Goal: Communication & Community: Answer question/provide support

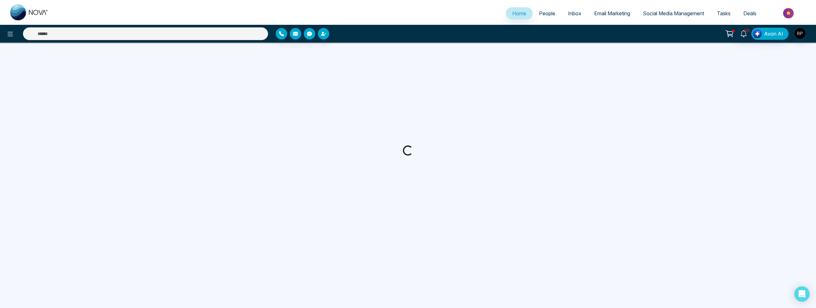
select select "*"
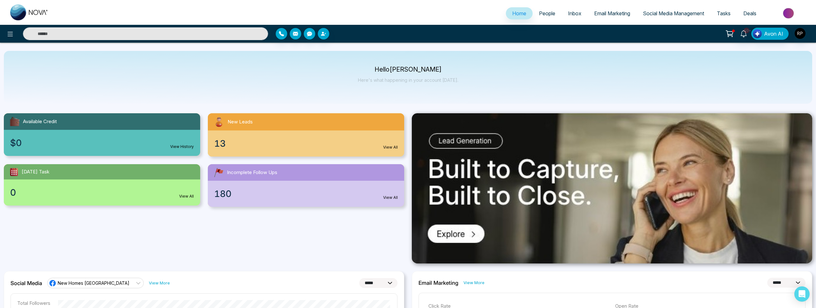
click at [545, 9] on link "People" at bounding box center [546, 13] width 29 height 12
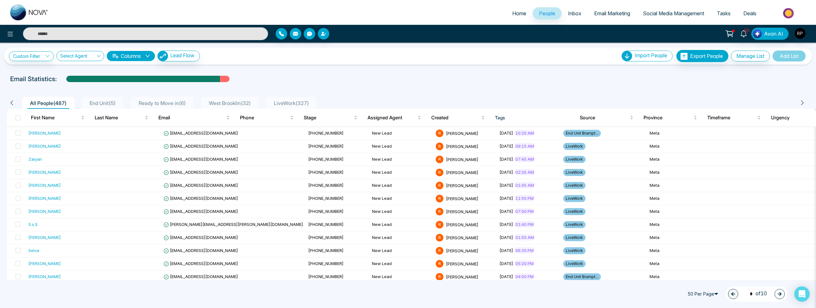
click at [176, 102] on span "Ready to Move in ( 6 )" at bounding box center [162, 103] width 52 height 6
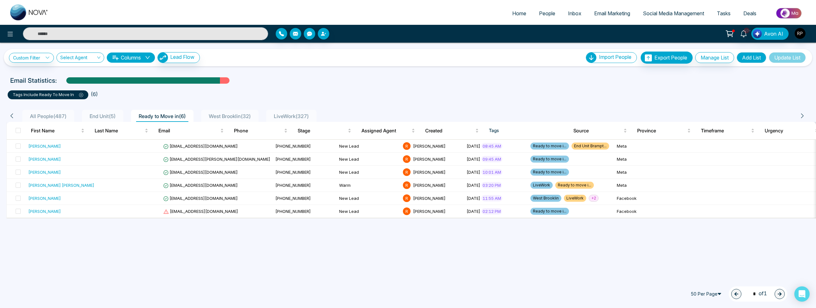
click at [46, 96] on p "tags include Ready to move in" at bounding box center [48, 95] width 70 height 6
click at [31, 61] on link "Custom Filter" at bounding box center [31, 58] width 45 height 10
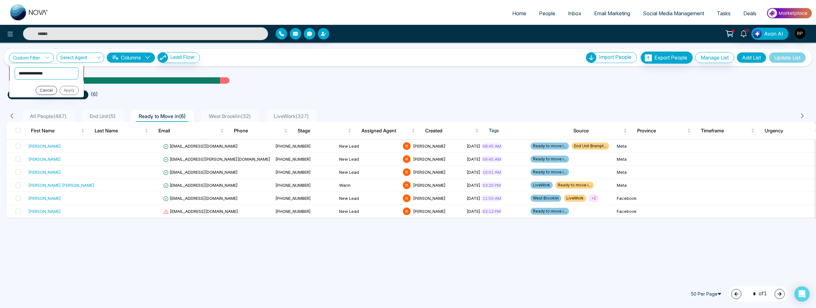
click at [30, 72] on select "**********" at bounding box center [47, 74] width 64 height 12
select select "****"
click at [36, 85] on select "**********" at bounding box center [46, 88] width 63 height 12
select select "*******"
click at [37, 100] on select "**********" at bounding box center [46, 102] width 64 height 12
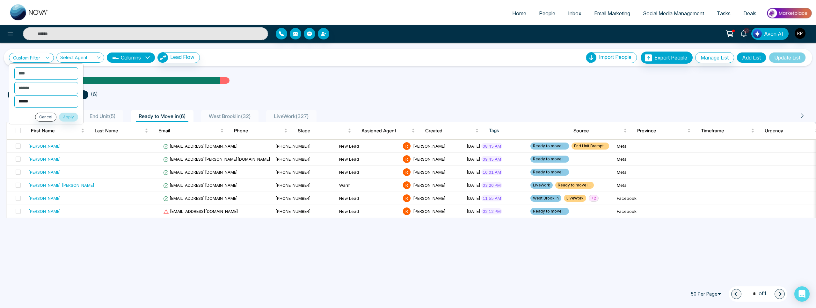
select select "**********"
click at [63, 118] on button "Apply" at bounding box center [68, 117] width 19 height 9
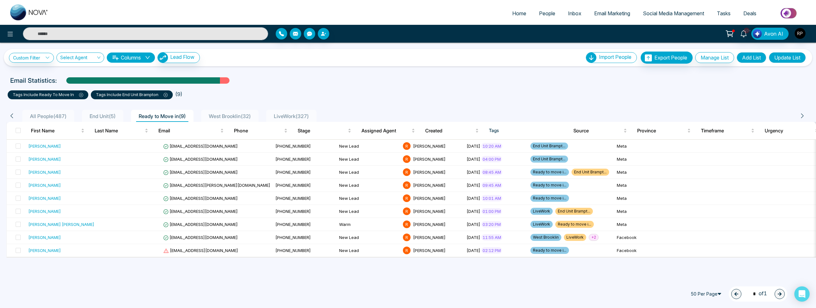
click at [95, 118] on span "End Unit ( 5 )" at bounding box center [102, 116] width 31 height 6
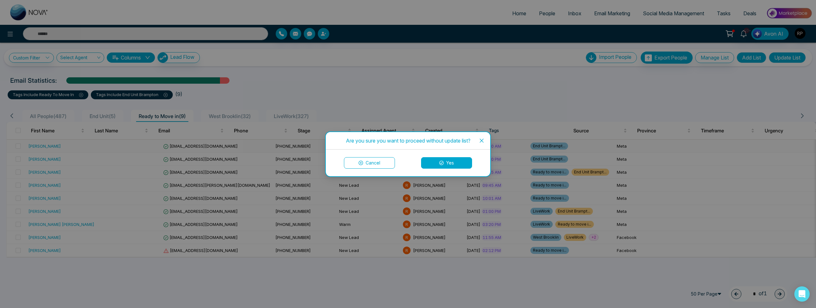
click at [483, 141] on icon "close" at bounding box center [481, 140] width 5 height 5
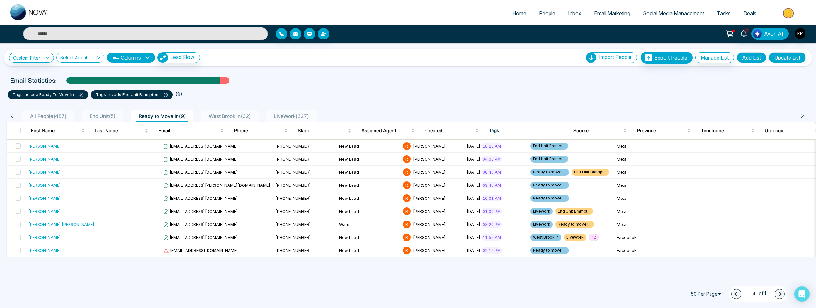
click at [244, 94] on ul "tags include Ready to move in tags include End Unit Brampton ( 9 )" at bounding box center [408, 93] width 800 height 11
click at [742, 59] on button "Add List" at bounding box center [751, 57] width 30 height 11
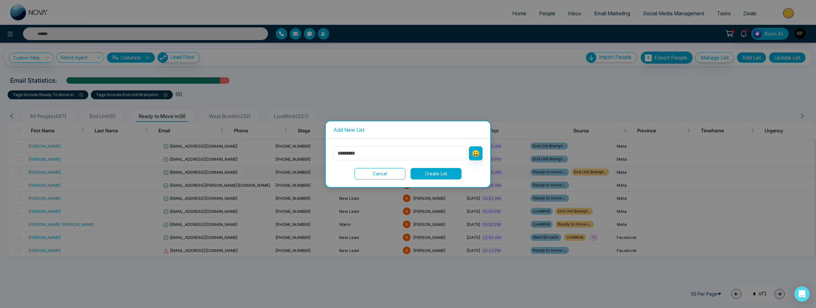
drag, startPoint x: 385, startPoint y: 174, endPoint x: 378, endPoint y: 173, distance: 6.8
click at [385, 174] on button "Cancel" at bounding box center [379, 173] width 51 height 11
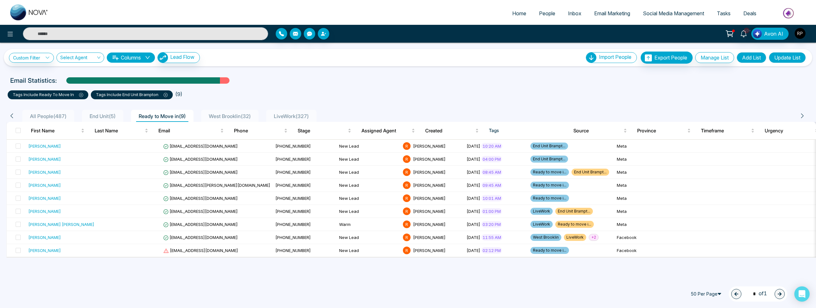
click at [105, 118] on span "End Unit ( 5 )" at bounding box center [102, 116] width 31 height 6
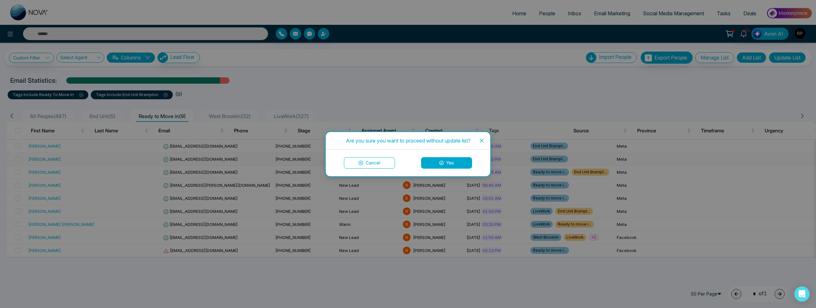
click at [363, 162] on button "Cancel" at bounding box center [369, 162] width 51 height 11
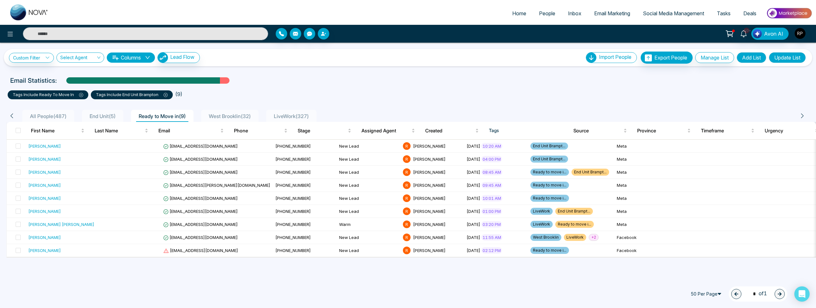
click at [788, 58] on button "Update List" at bounding box center [787, 57] width 37 height 11
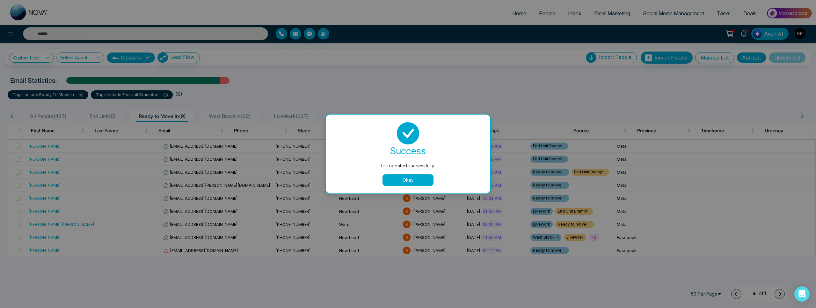
drag, startPoint x: 400, startPoint y: 181, endPoint x: 393, endPoint y: 181, distance: 6.7
click at [400, 181] on button "Okay" at bounding box center [407, 180] width 51 height 11
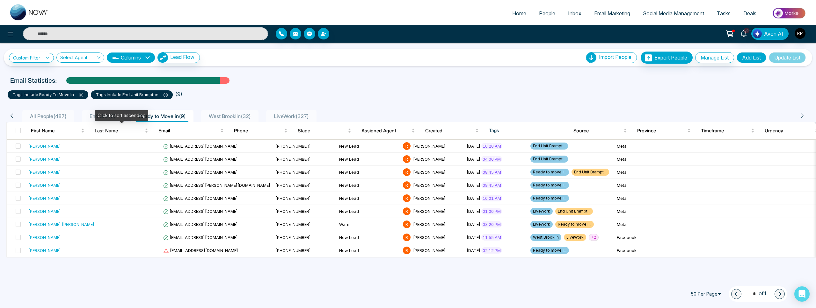
click at [102, 113] on div "Click to sort ascending" at bounding box center [121, 115] width 53 height 11
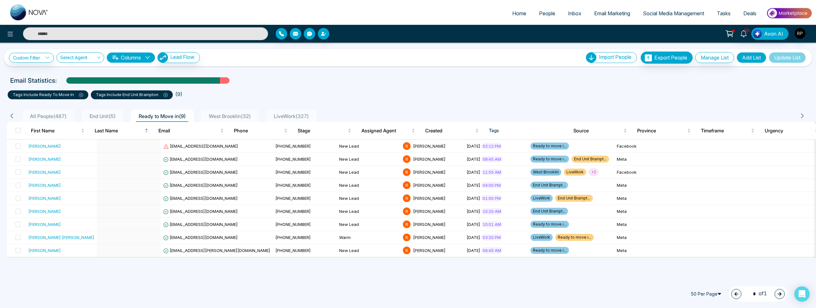
click at [105, 119] on span "End Unit ( 5 )" at bounding box center [102, 116] width 31 height 6
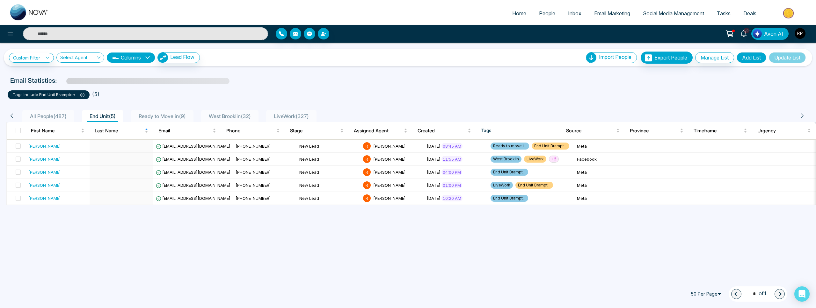
click at [161, 119] on span "Ready to Move in ( 9 )" at bounding box center [162, 116] width 52 height 6
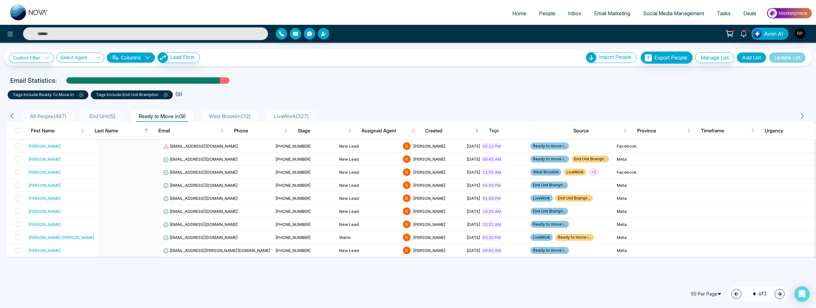
click at [441, 133] on span "Created" at bounding box center [449, 131] width 49 height 8
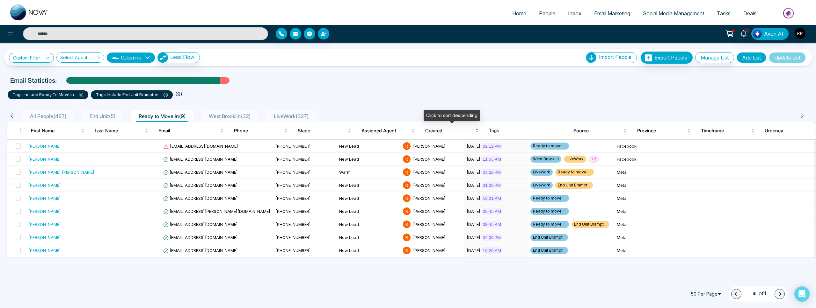
click at [441, 133] on span "Created" at bounding box center [449, 131] width 49 height 8
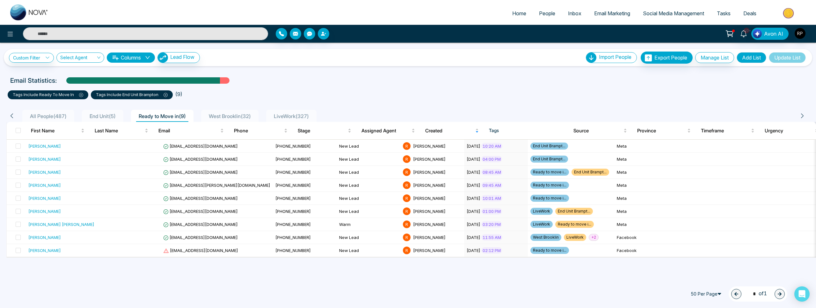
click at [301, 118] on span "LiveWork ( 327 )" at bounding box center [291, 116] width 40 height 6
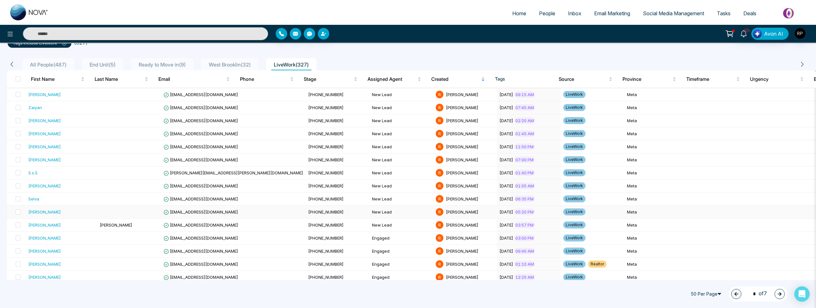
scroll to position [53, 0]
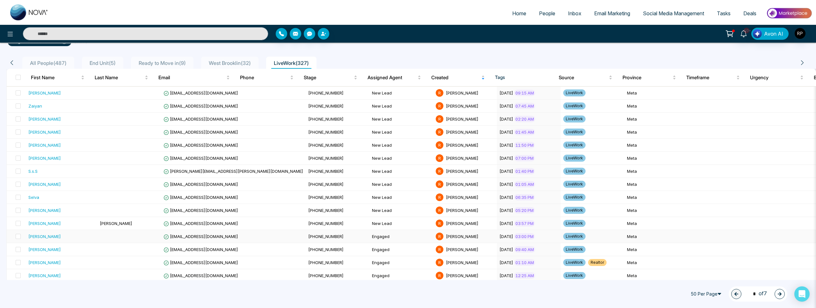
click at [49, 235] on div "[PERSON_NAME]" at bounding box center [44, 237] width 33 height 6
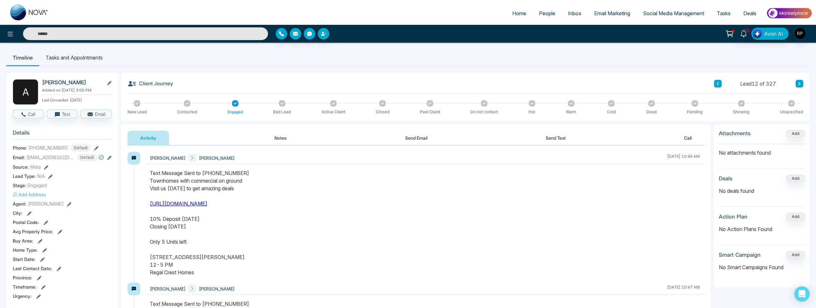
click at [278, 141] on button "Notes" at bounding box center [281, 138] width 38 height 14
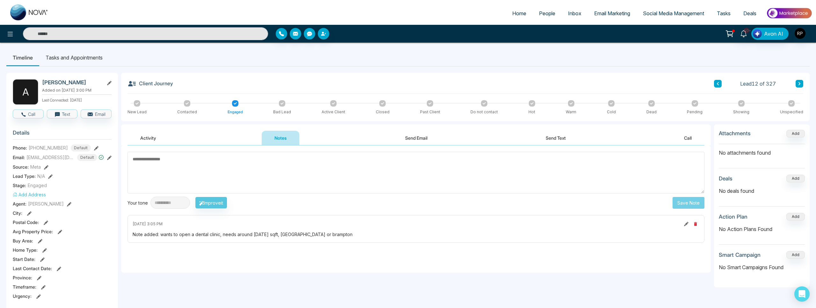
click at [161, 143] on button "Activity" at bounding box center [147, 138] width 41 height 14
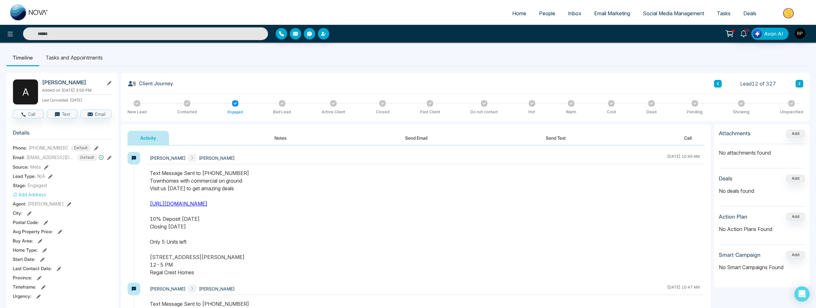
click at [718, 86] on button at bounding box center [718, 84] width 8 height 8
click at [717, 86] on button at bounding box center [718, 84] width 8 height 8
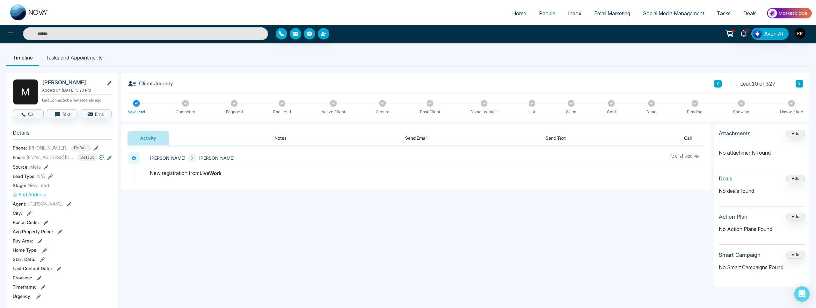
click at [274, 136] on button "Notes" at bounding box center [281, 138] width 38 height 14
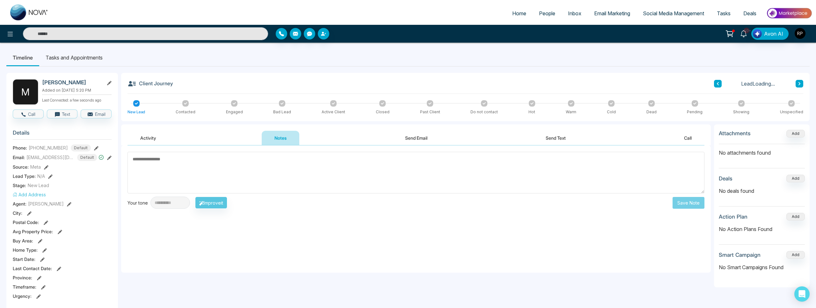
click at [157, 140] on button "Activity" at bounding box center [147, 138] width 41 height 14
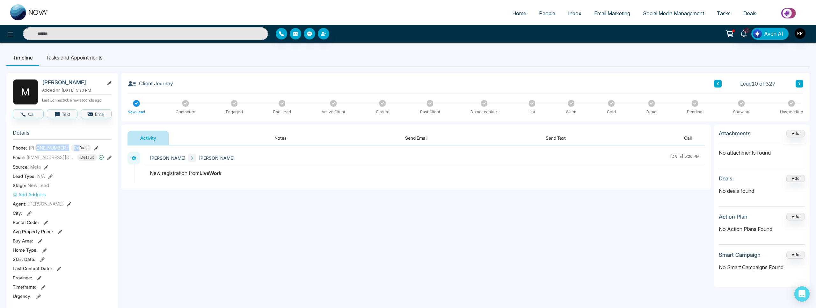
drag, startPoint x: 39, startPoint y: 148, endPoint x: 56, endPoint y: 168, distance: 26.4
click at [76, 150] on div "[PHONE_NUMBER] Default" at bounding box center [60, 148] width 62 height 7
drag, startPoint x: 50, startPoint y: 152, endPoint x: 33, endPoint y: 156, distance: 18.2
click at [49, 153] on div "[EMAIL_ADDRESS][DOMAIN_NAME]" at bounding box center [62, 145] width 79 height 15
click at [114, 227] on div "M [PERSON_NAME] Added on [DATE] 5:20 PM Last Connected: a few seconds ago Call …" at bounding box center [62, 302] width 112 height 459
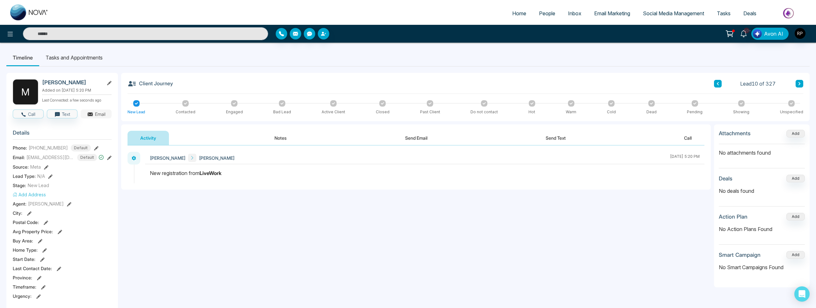
click at [97, 113] on button "Email" at bounding box center [96, 114] width 31 height 9
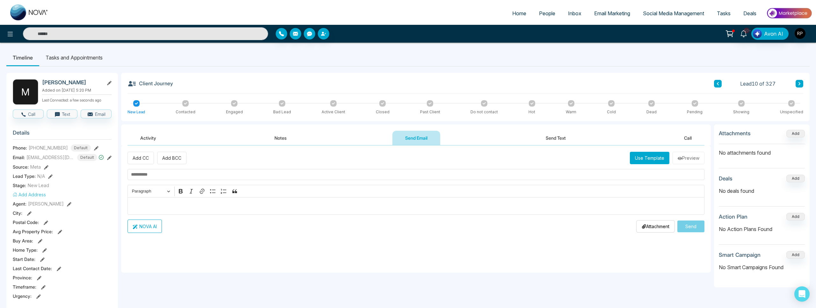
click at [652, 162] on button "Use Template" at bounding box center [650, 158] width 40 height 12
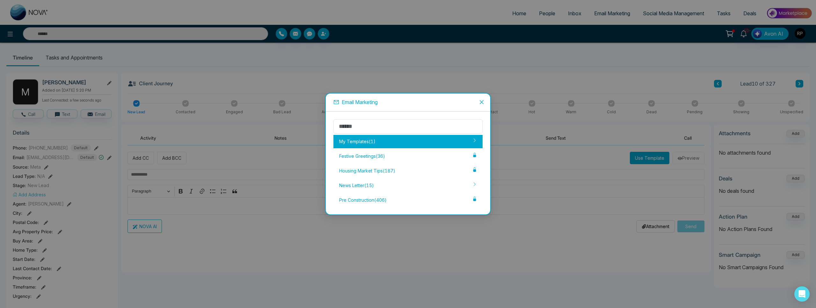
click at [349, 144] on div "My Templates ( 1 )" at bounding box center [407, 141] width 149 height 13
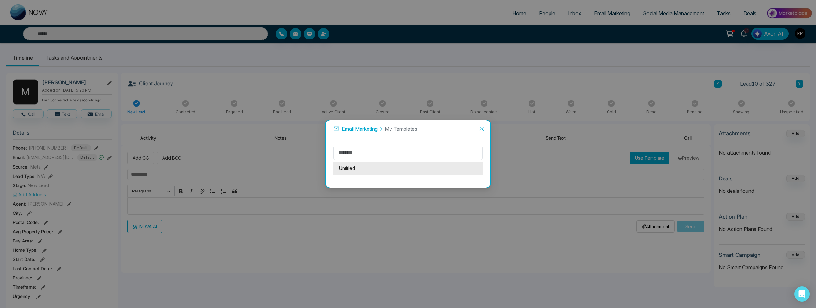
click at [347, 167] on li "Untitled" at bounding box center [407, 168] width 149 height 13
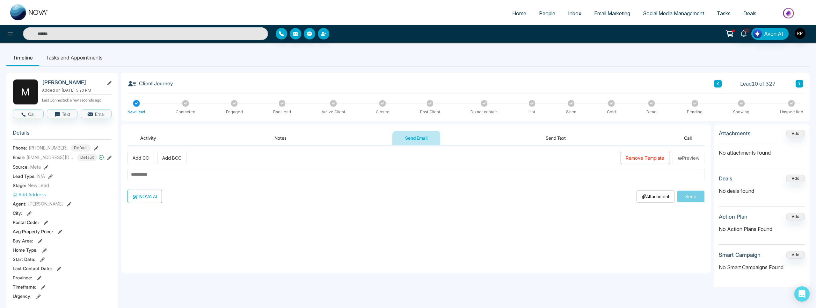
click at [655, 162] on button "Remove Template" at bounding box center [644, 158] width 49 height 12
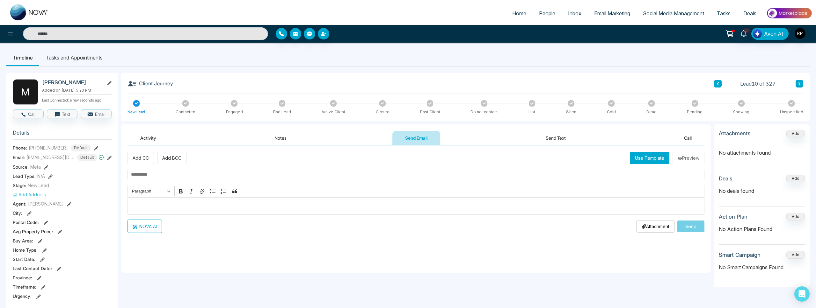
click at [157, 177] on input "text" at bounding box center [415, 174] width 577 height 11
type input "*********"
click at [160, 202] on div "Editor editing area: main" at bounding box center [415, 207] width 577 height 18
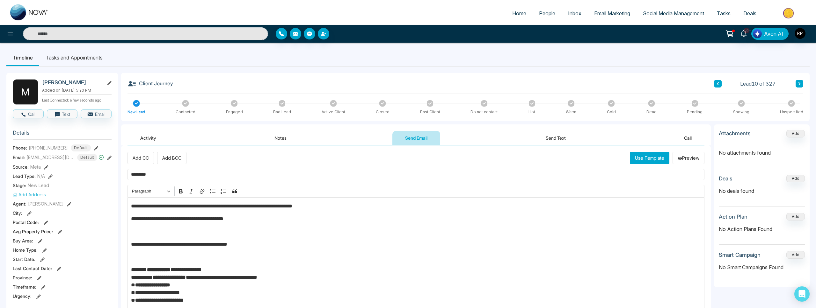
drag, startPoint x: 130, startPoint y: 219, endPoint x: 164, endPoint y: 216, distance: 33.6
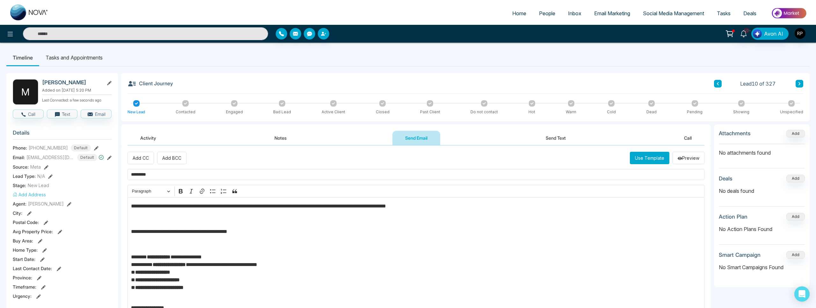
click at [134, 232] on p "**********" at bounding box center [416, 232] width 570 height 8
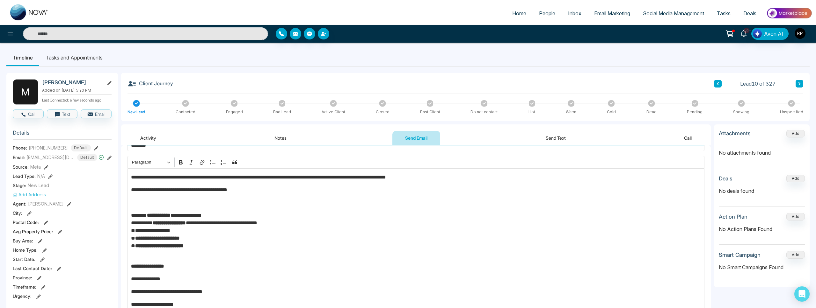
scroll to position [60, 0]
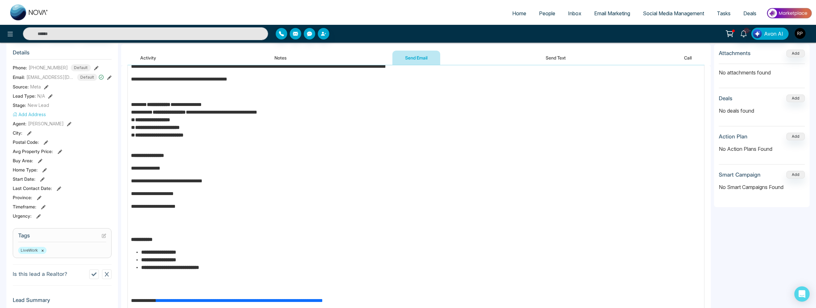
scroll to position [127, 0]
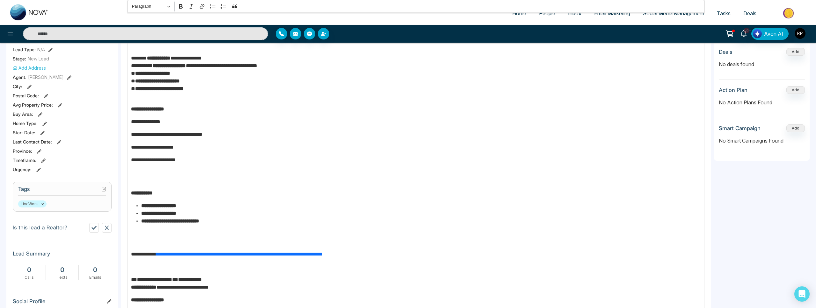
drag, startPoint x: 130, startPoint y: 193, endPoint x: 184, endPoint y: 194, distance: 53.5
click at [131, 193] on strong "**********" at bounding box center [142, 193] width 22 height 5
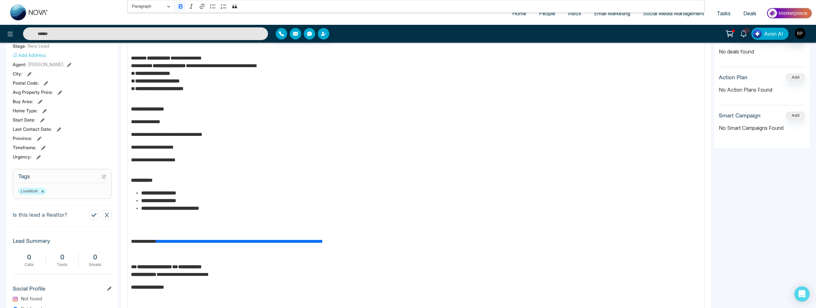
scroll to position [147, 0]
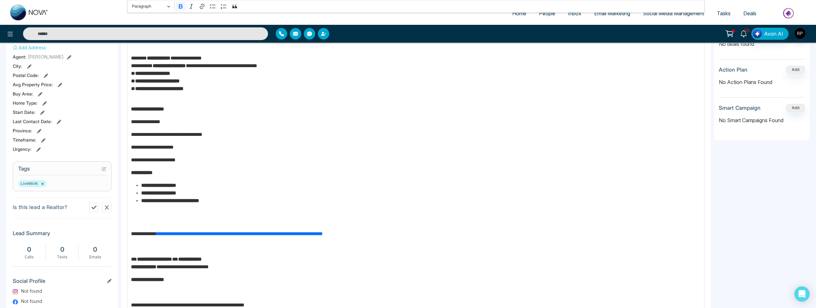
click at [131, 233] on p "**********" at bounding box center [416, 234] width 570 height 8
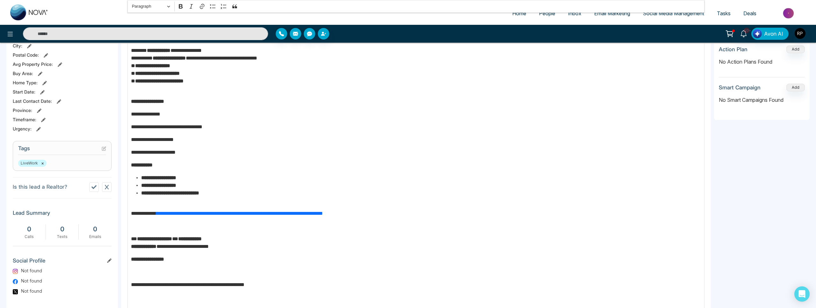
scroll to position [19, 0]
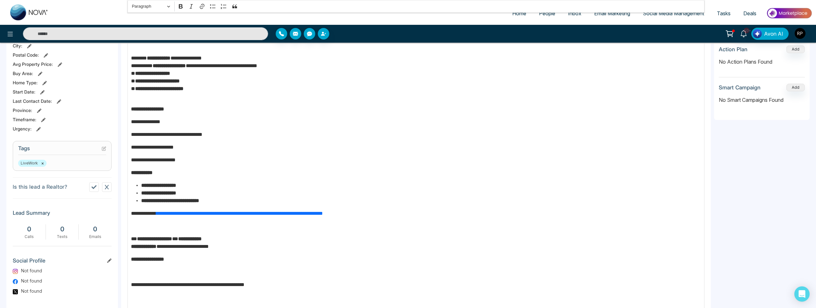
click at [132, 239] on p "**********" at bounding box center [416, 242] width 570 height 15
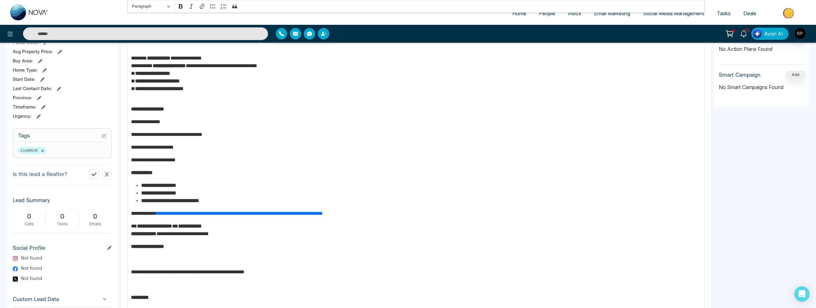
scroll to position [236, 0]
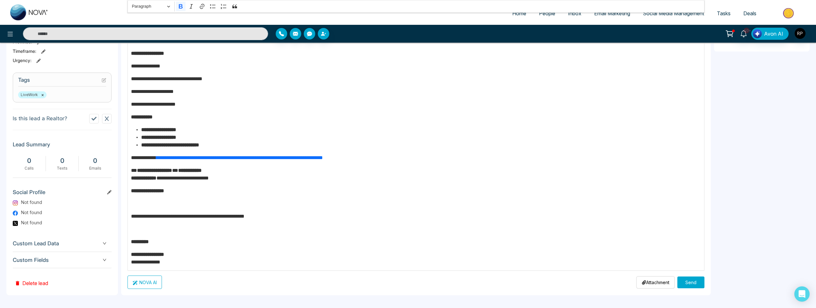
click at [131, 241] on strong "*********" at bounding box center [140, 242] width 18 height 5
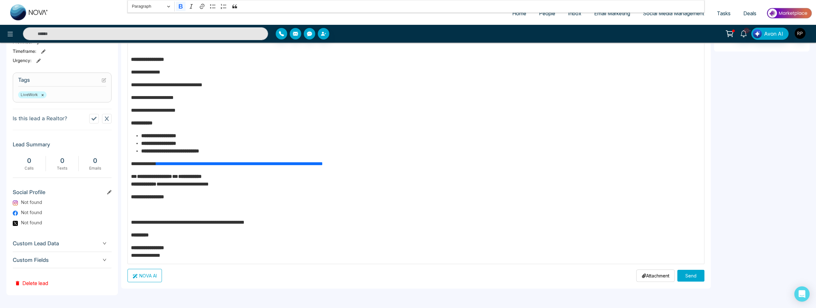
click at [131, 246] on strong "**********" at bounding box center [147, 248] width 33 height 5
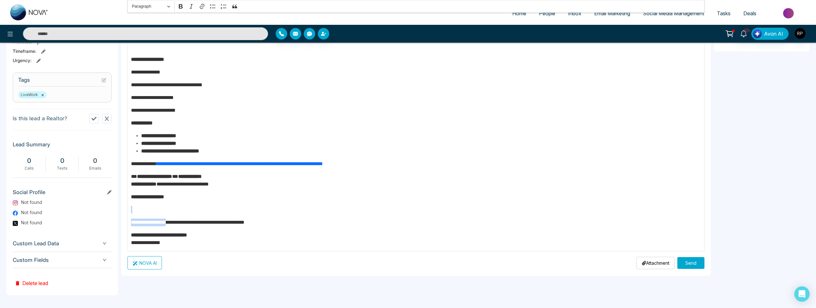
drag, startPoint x: 130, startPoint y: 224, endPoint x: 177, endPoint y: 211, distance: 48.9
click at [177, 211] on div "**********" at bounding box center [415, 106] width 577 height 290
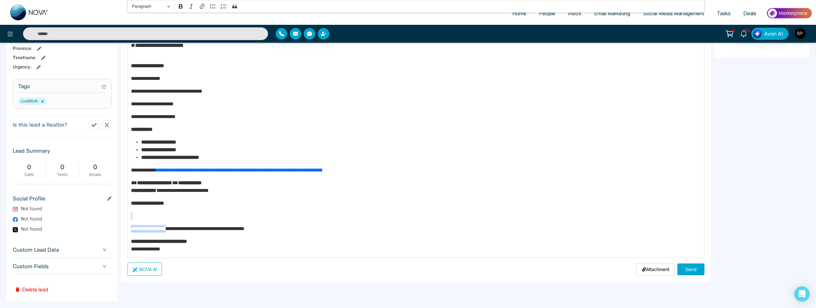
scroll to position [229, 0]
click at [147, 214] on p "Editor editing area: main" at bounding box center [416, 217] width 570 height 8
click at [133, 229] on p "**********" at bounding box center [416, 230] width 570 height 8
click at [218, 223] on div "**********" at bounding box center [415, 113] width 577 height 290
click at [229, 235] on div "**********" at bounding box center [415, 113] width 577 height 290
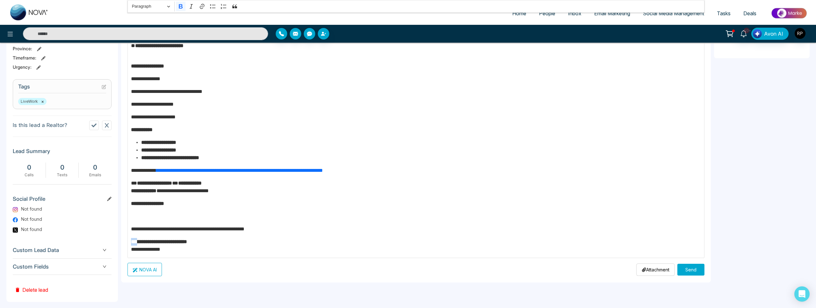
click at [229, 235] on div "**********" at bounding box center [415, 113] width 577 height 290
drag, startPoint x: 228, startPoint y: 235, endPoint x: 163, endPoint y: 234, distance: 65.3
click at [228, 235] on div "**********" at bounding box center [415, 113] width 577 height 290
click at [129, 229] on div "**********" at bounding box center [415, 113] width 577 height 290
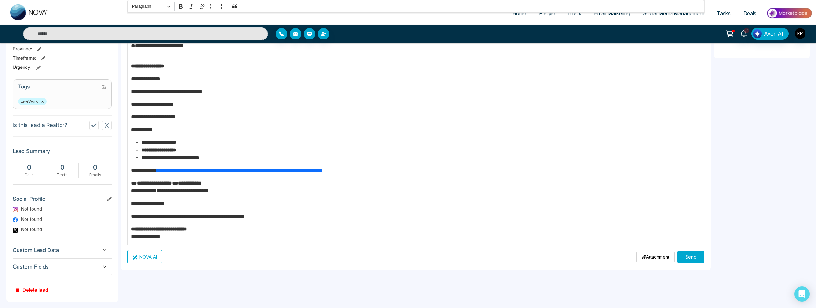
click at [691, 255] on button "Send" at bounding box center [690, 257] width 27 height 12
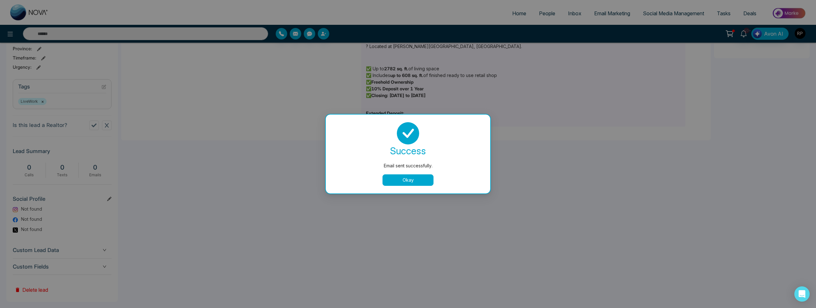
click at [414, 189] on div "success Email sent successfully. Okay" at bounding box center [408, 154] width 164 height 79
click at [414, 184] on button "Okay" at bounding box center [407, 180] width 51 height 11
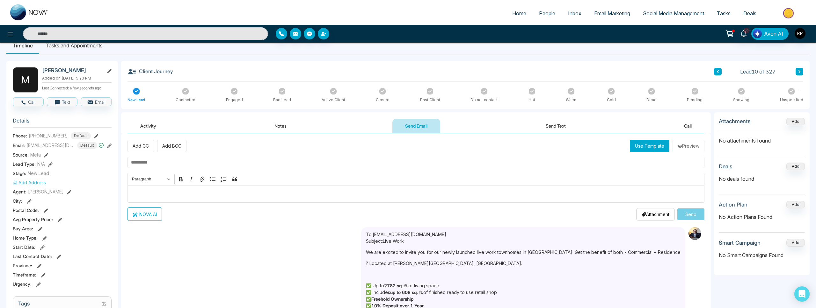
scroll to position [0, 0]
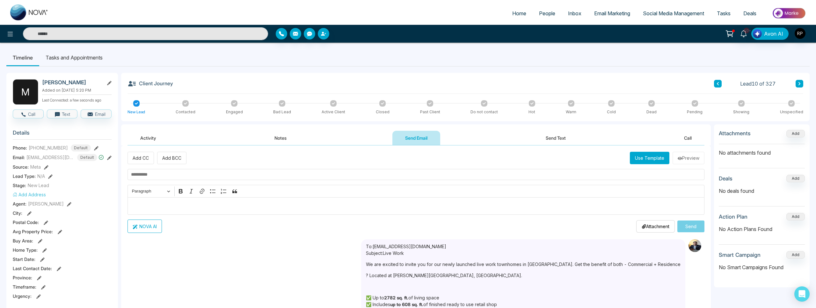
click at [719, 84] on button at bounding box center [718, 84] width 8 height 8
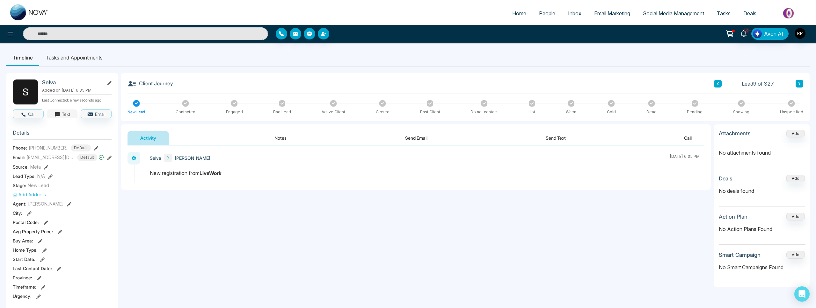
click at [69, 116] on button "Text" at bounding box center [62, 114] width 31 height 9
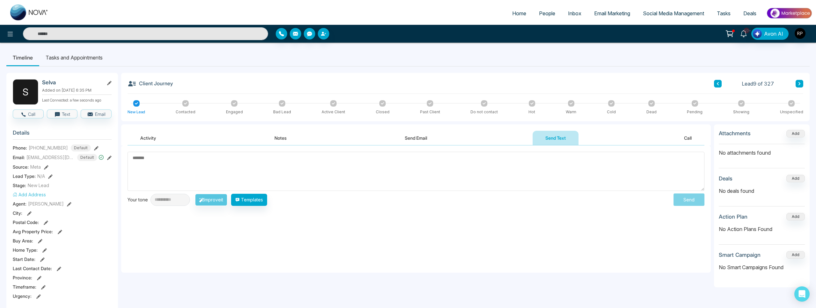
paste textarea "**********"
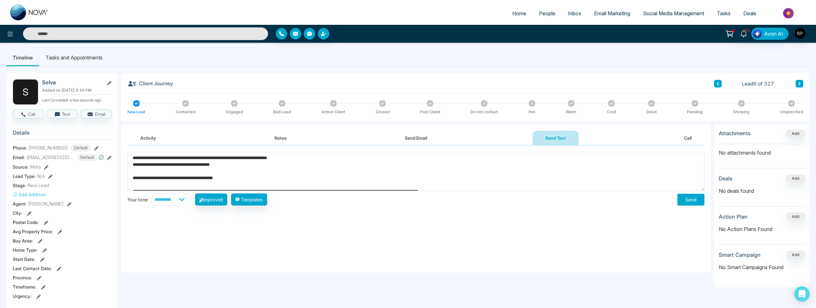
scroll to position [144, 0]
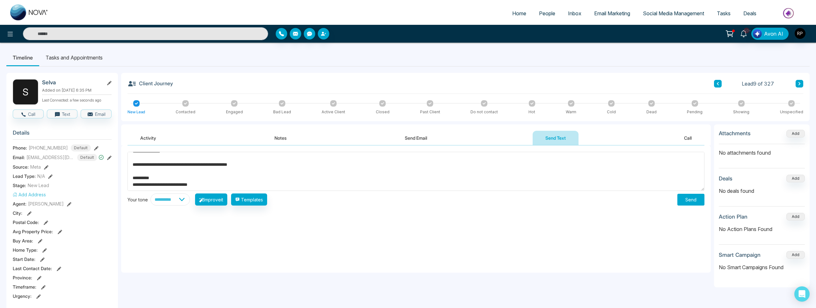
type textarea "**********"
click at [698, 199] on button "Send" at bounding box center [690, 200] width 27 height 12
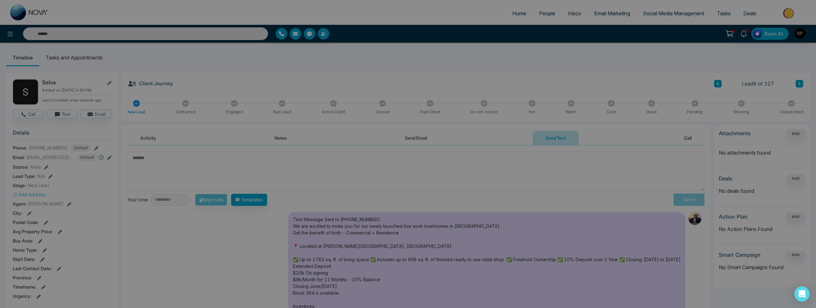
scroll to position [0, 0]
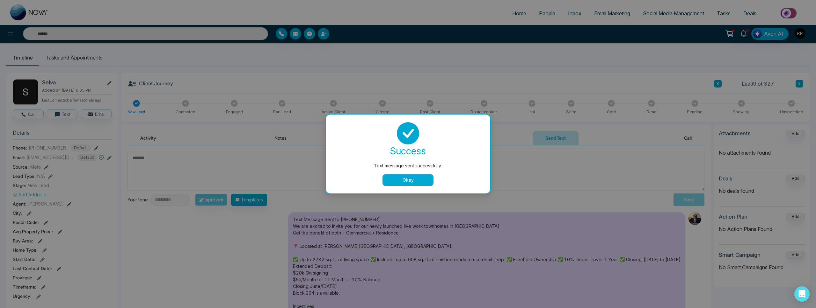
click at [404, 178] on button "Okay" at bounding box center [407, 180] width 51 height 11
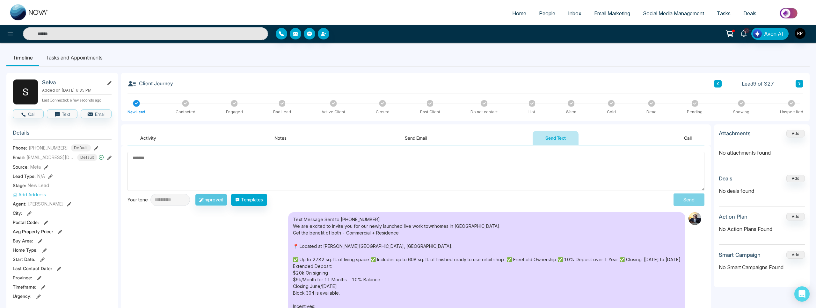
click at [717, 85] on icon at bounding box center [717, 84] width 3 height 4
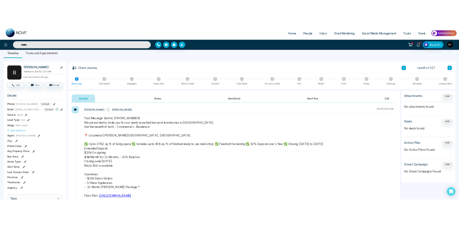
scroll to position [8, 0]
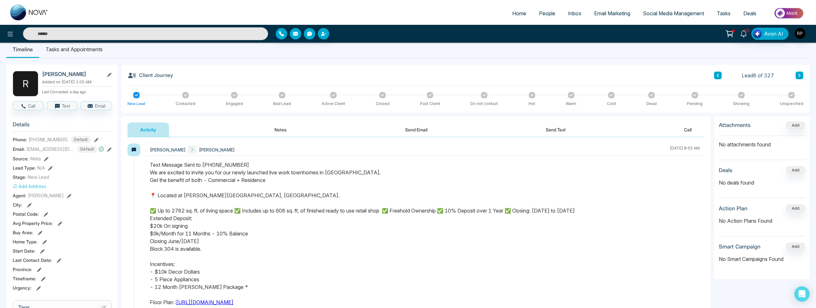
click at [280, 133] on button "Notes" at bounding box center [281, 130] width 38 height 14
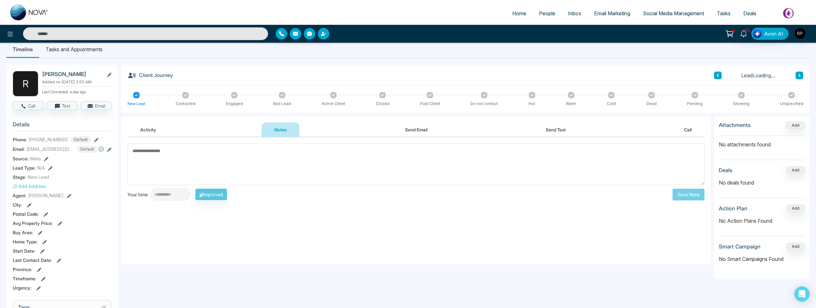
click at [152, 133] on button "Activity" at bounding box center [147, 130] width 41 height 14
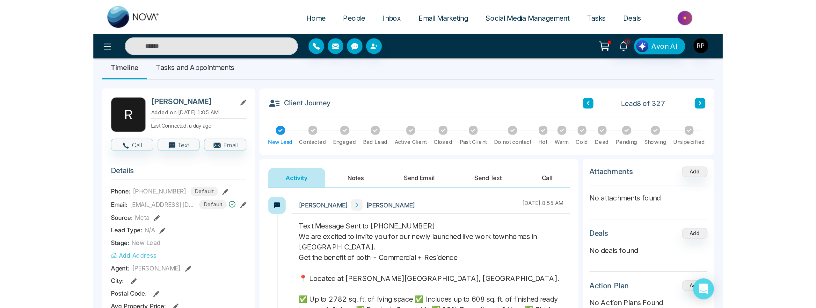
scroll to position [21, 0]
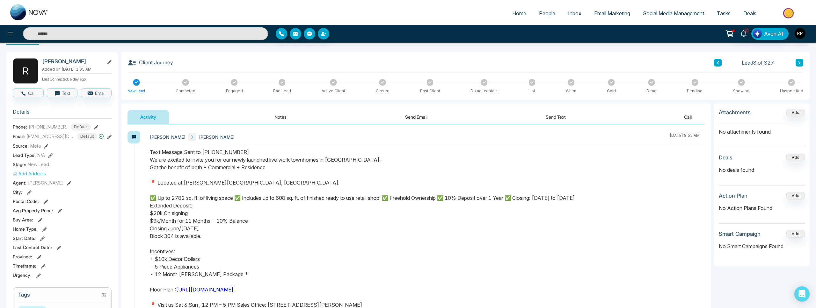
click at [277, 120] on button "Notes" at bounding box center [281, 117] width 38 height 14
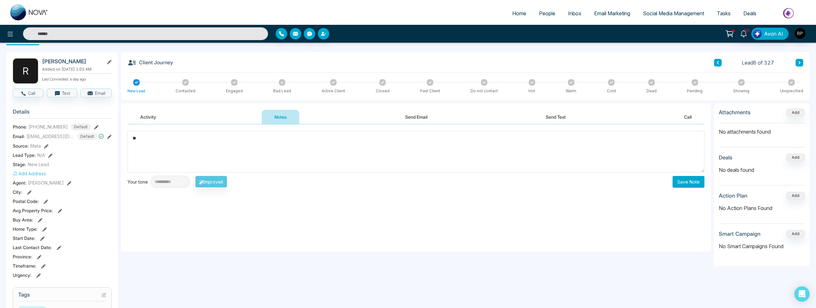
type textarea "*"
type textarea "**********"
click at [689, 181] on button "Save Note" at bounding box center [688, 182] width 32 height 12
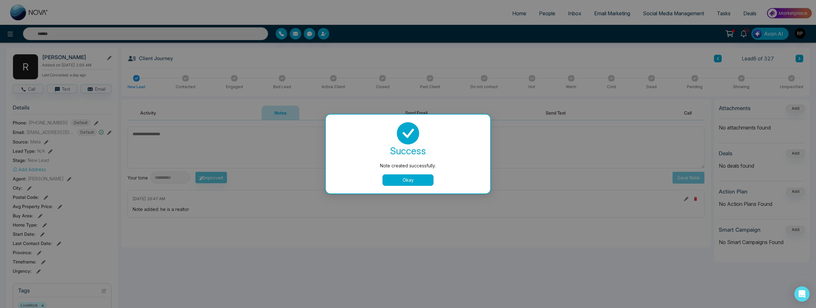
click at [404, 181] on button "Okay" at bounding box center [407, 180] width 51 height 11
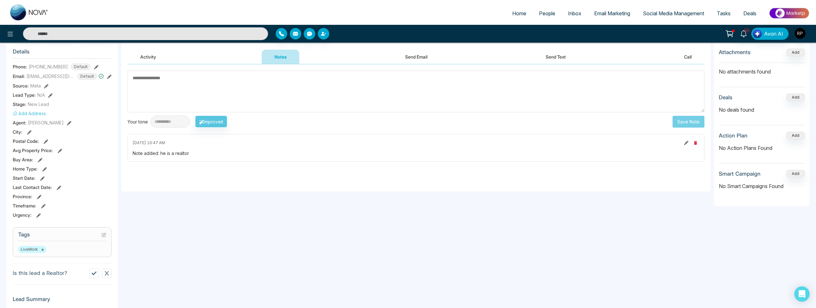
scroll to position [97, 0]
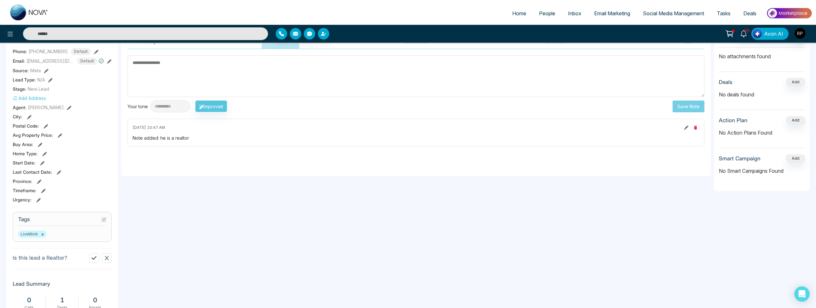
click at [103, 220] on icon at bounding box center [104, 220] width 4 height 4
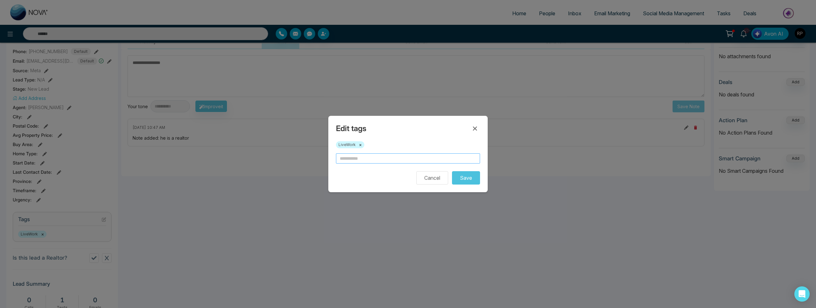
click at [396, 161] on input "text" at bounding box center [408, 159] width 144 height 10
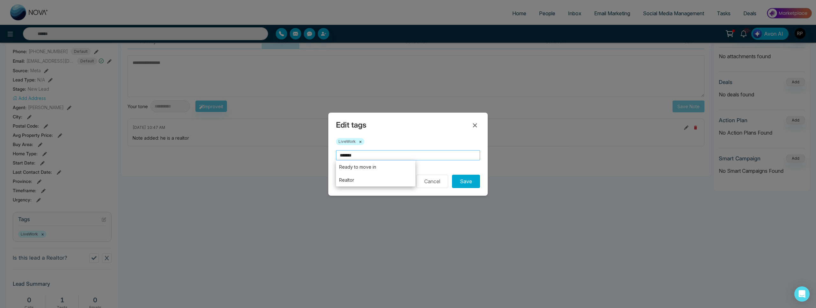
type input "*******"
click at [374, 181] on div "Cancel Save" at bounding box center [408, 181] width 144 height 13
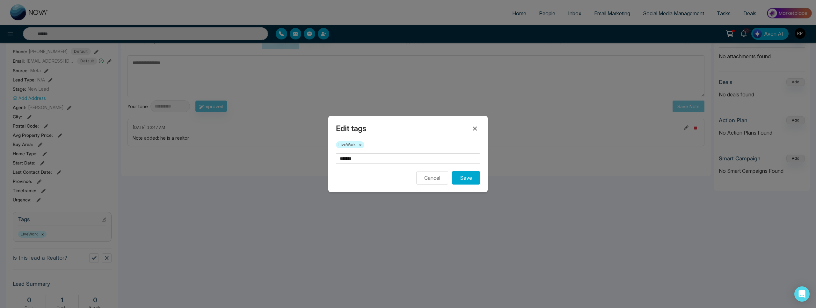
click at [388, 170] on form "******* Cancel Save" at bounding box center [408, 169] width 144 height 31
click at [463, 182] on button "Save" at bounding box center [466, 177] width 28 height 13
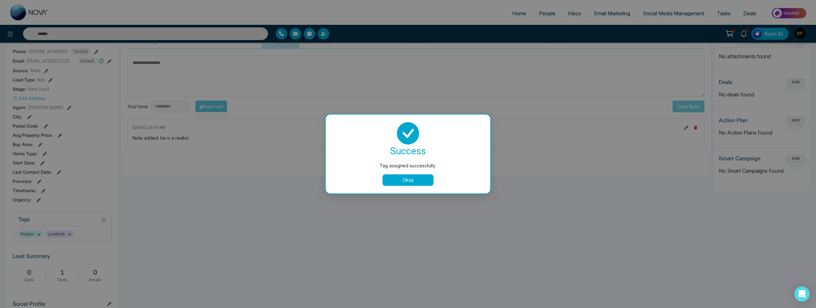
click at [408, 180] on button "Okay" at bounding box center [407, 180] width 51 height 11
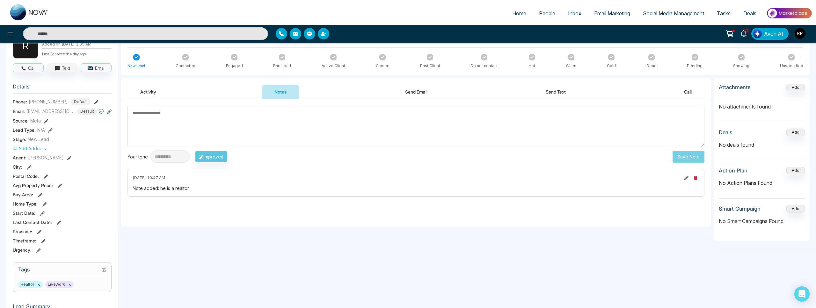
scroll to position [0, 0]
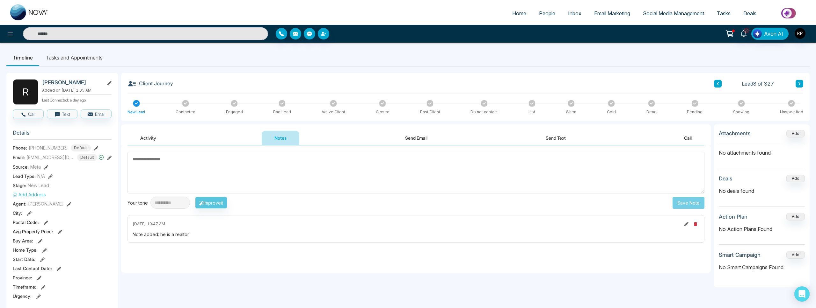
click at [718, 82] on icon at bounding box center [717, 84] width 3 height 4
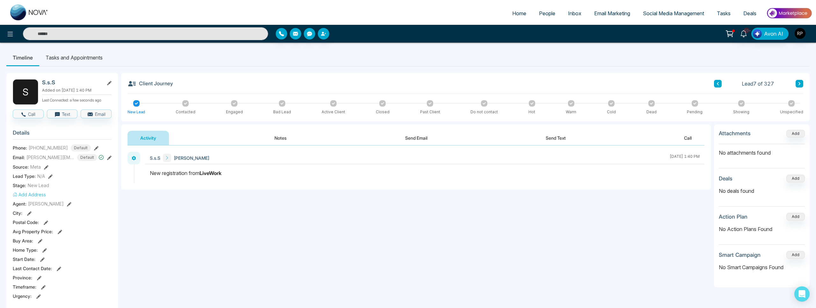
scroll to position [0, 0]
click at [67, 115] on button "Text" at bounding box center [62, 113] width 31 height 9
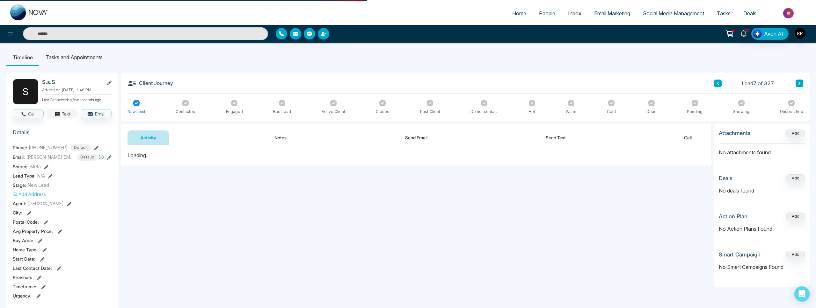
click at [67, 115] on button "Text" at bounding box center [62, 113] width 31 height 9
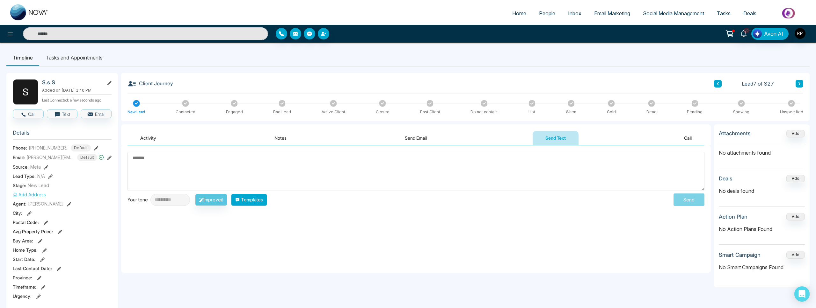
click at [260, 200] on button "Templates" at bounding box center [249, 200] width 36 height 12
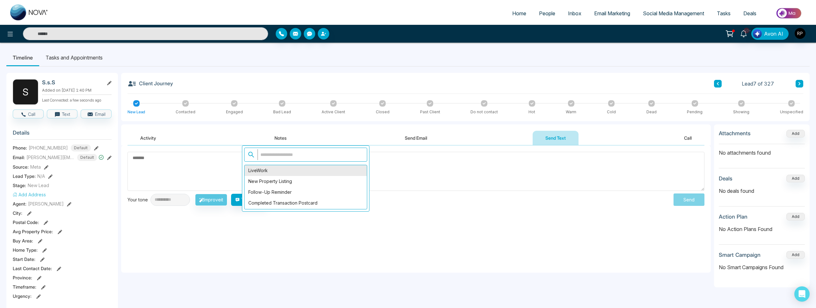
click at [253, 172] on div "LiveWork" at bounding box center [305, 170] width 122 height 11
type textarea "**********"
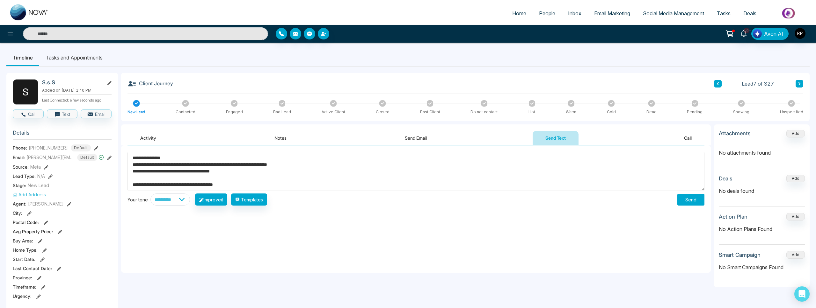
click at [690, 202] on button "Send" at bounding box center [690, 200] width 27 height 12
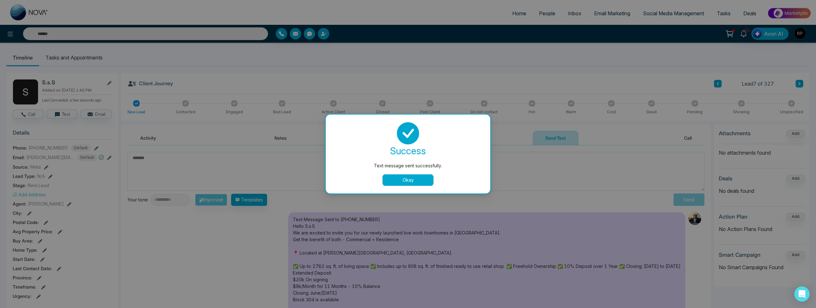
click at [403, 183] on button "Okay" at bounding box center [407, 180] width 51 height 11
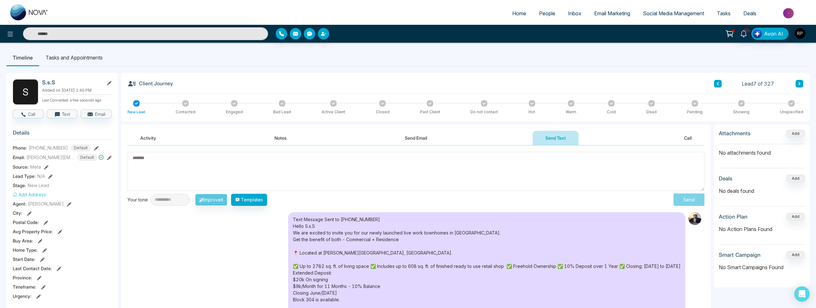
scroll to position [1, 0]
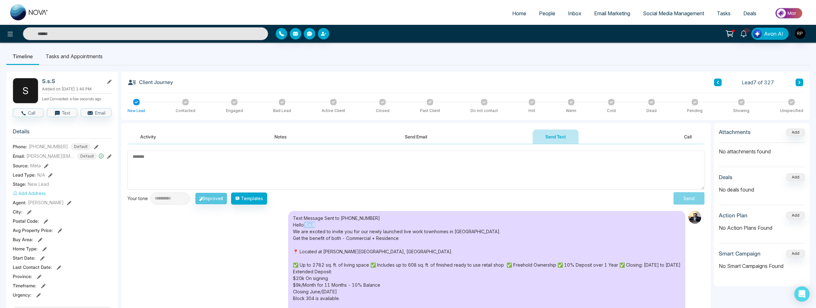
drag, startPoint x: 304, startPoint y: 227, endPoint x: 318, endPoint y: 226, distance: 14.0
click at [318, 226] on div "Text Message Sent to [PHONE_NUMBER] Hello S.s.S We are excited to invite you fo…" at bounding box center [486, 308] width 397 height 195
click at [198, 246] on div "Text Message Sent to [PHONE_NUMBER] Hello S.s.S We are excited to invite you fo…" at bounding box center [415, 312] width 577 height 202
click at [107, 83] on icon at bounding box center [109, 82] width 4 height 4
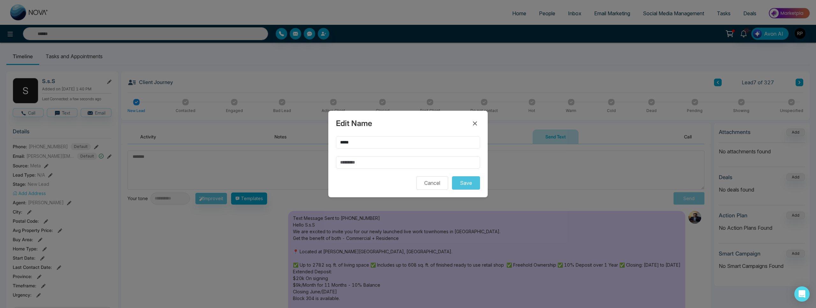
click at [394, 137] on input "*****" at bounding box center [408, 142] width 144 height 12
type input "*********"
click at [473, 188] on button "Save" at bounding box center [466, 183] width 28 height 13
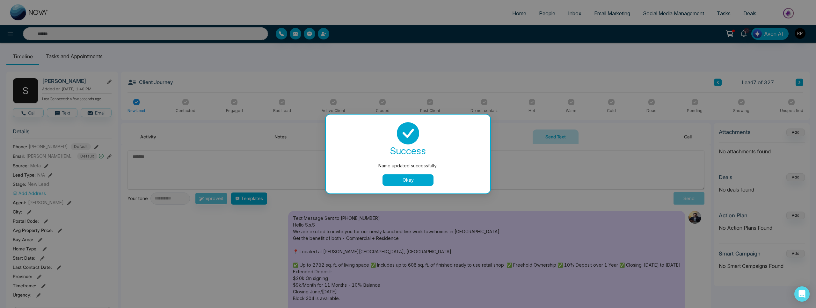
click at [412, 183] on button "Okay" at bounding box center [407, 180] width 51 height 11
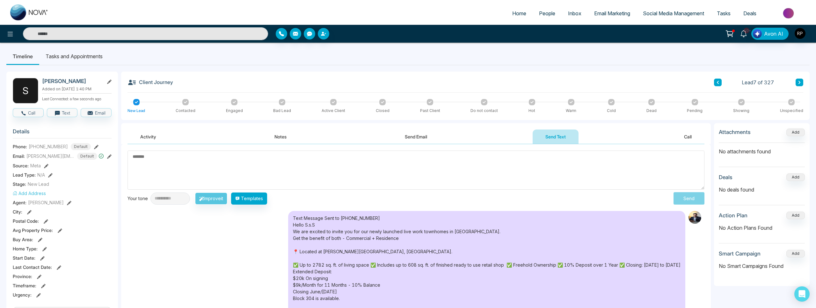
click at [719, 83] on icon at bounding box center [717, 83] width 3 height 4
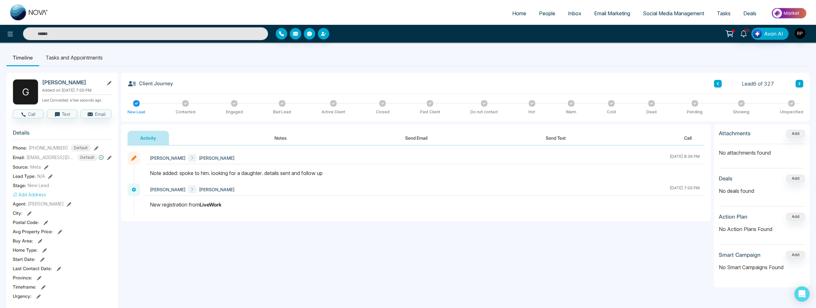
drag, startPoint x: 181, startPoint y: 175, endPoint x: 292, endPoint y: 177, distance: 110.6
click at [292, 177] on div at bounding box center [424, 177] width 559 height 14
drag, startPoint x: 280, startPoint y: 182, endPoint x: 177, endPoint y: 180, distance: 103.3
click at [279, 182] on div at bounding box center [424, 177] width 559 height 14
click at [717, 84] on icon at bounding box center [718, 83] width 2 height 3
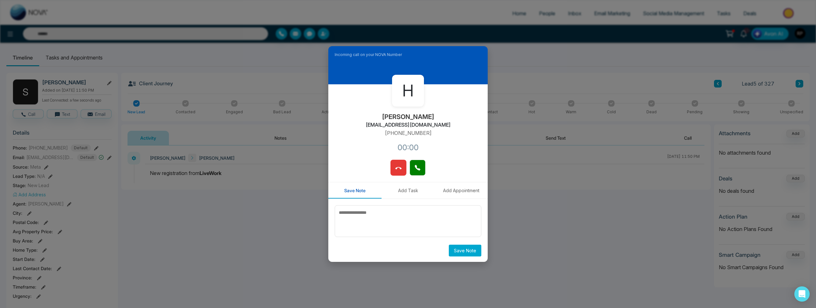
click at [397, 172] on span at bounding box center [398, 168] width 6 height 10
click at [395, 170] on icon at bounding box center [398, 168] width 6 height 6
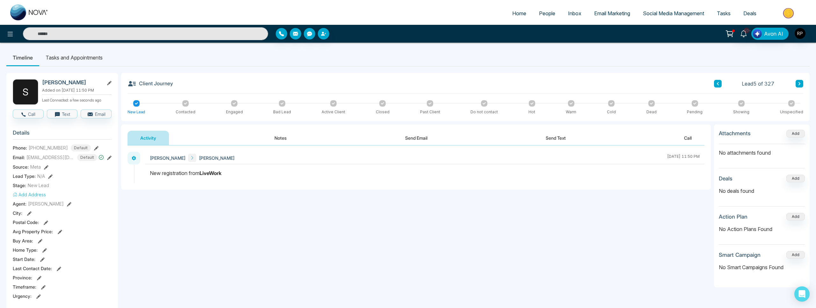
click at [271, 139] on button "Notes" at bounding box center [281, 138] width 38 height 14
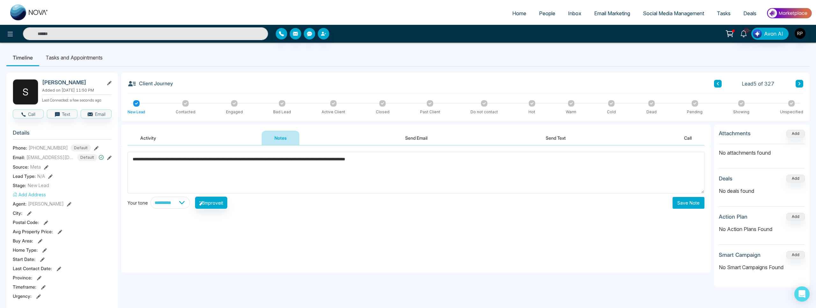
type textarea "**********"
click at [676, 200] on button "Save Note" at bounding box center [688, 203] width 32 height 12
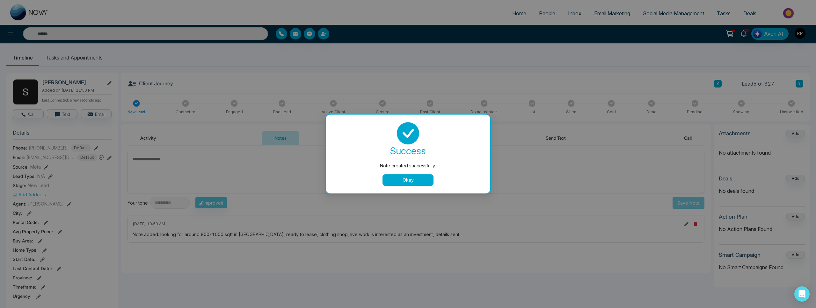
click at [398, 181] on button "Okay" at bounding box center [407, 180] width 51 height 11
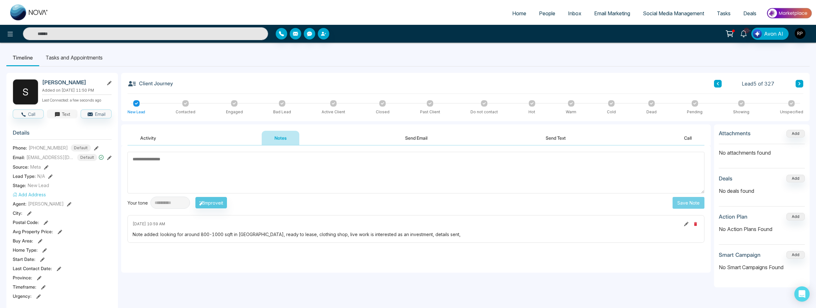
click at [60, 116] on icon "button" at bounding box center [57, 115] width 6 height 6
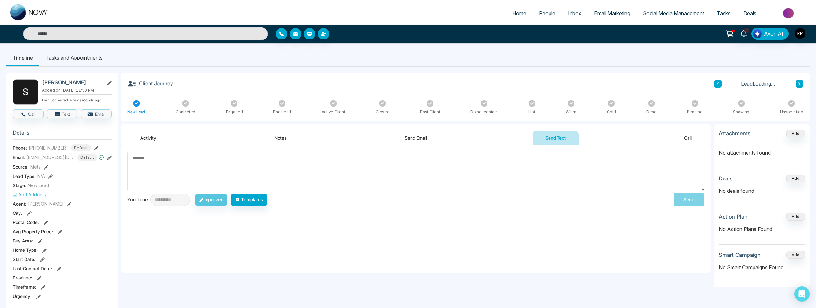
scroll to position [1, 0]
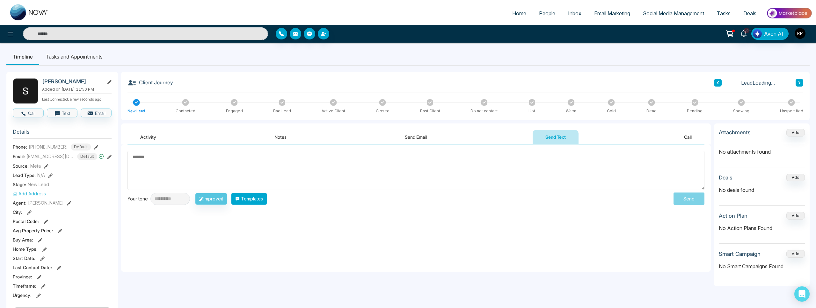
click at [260, 199] on button "Templates" at bounding box center [249, 199] width 36 height 12
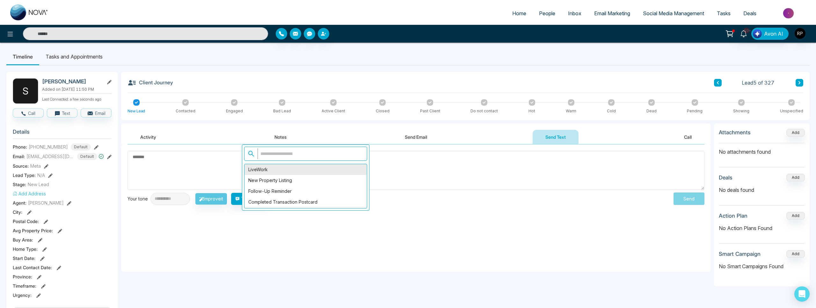
click at [257, 169] on div "LiveWork" at bounding box center [305, 169] width 122 height 11
type textarea "**********"
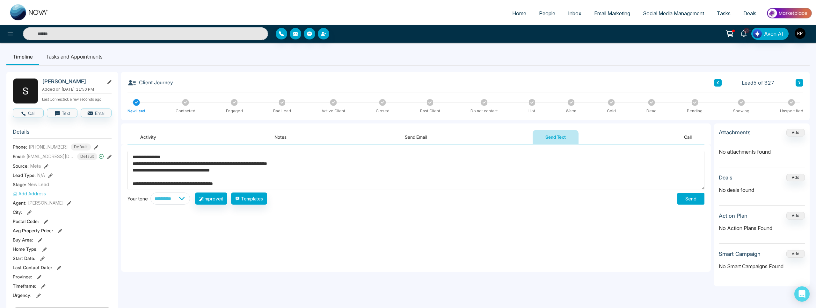
click at [686, 199] on button "Send" at bounding box center [690, 199] width 27 height 12
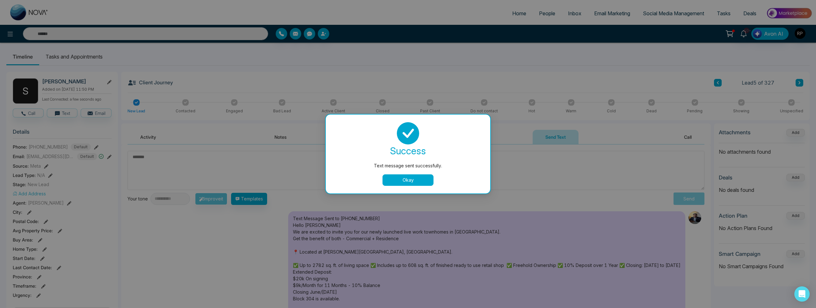
click at [406, 183] on button "Okay" at bounding box center [407, 180] width 51 height 11
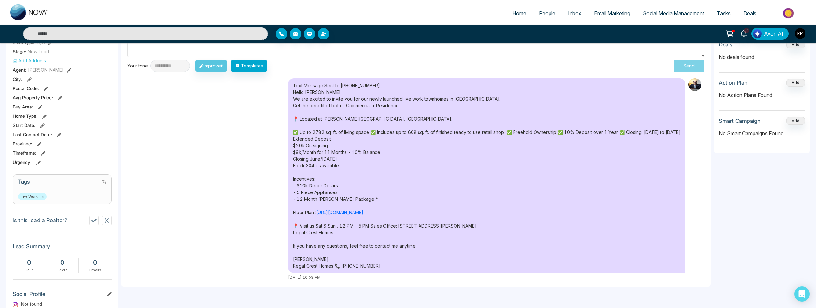
scroll to position [138, 0]
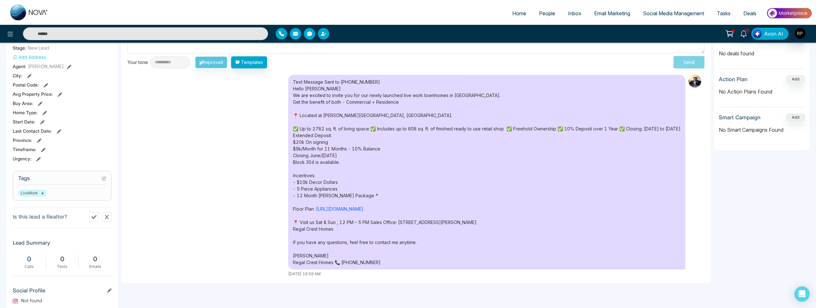
click at [105, 180] on icon at bounding box center [104, 179] width 4 height 4
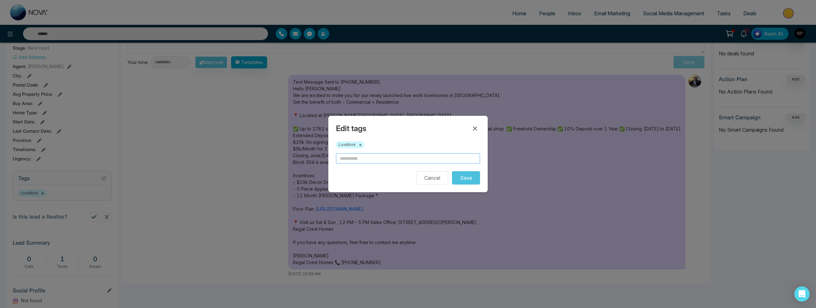
click at [370, 163] on input "text" at bounding box center [408, 159] width 144 height 10
type input "**********"
click at [467, 180] on button "Save" at bounding box center [466, 177] width 28 height 13
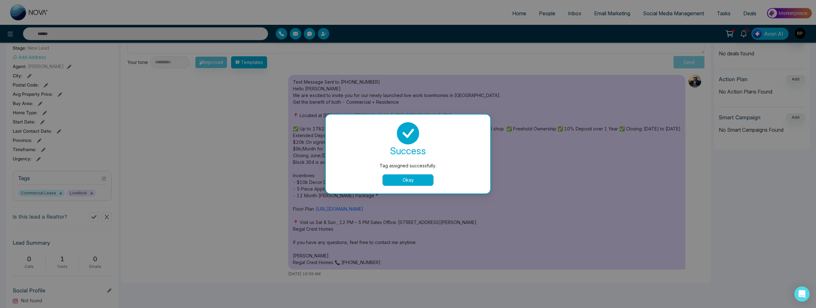
click at [419, 181] on button "Okay" at bounding box center [407, 180] width 51 height 11
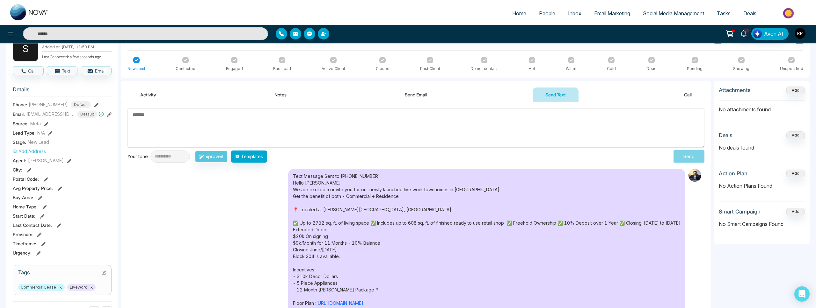
scroll to position [0, 0]
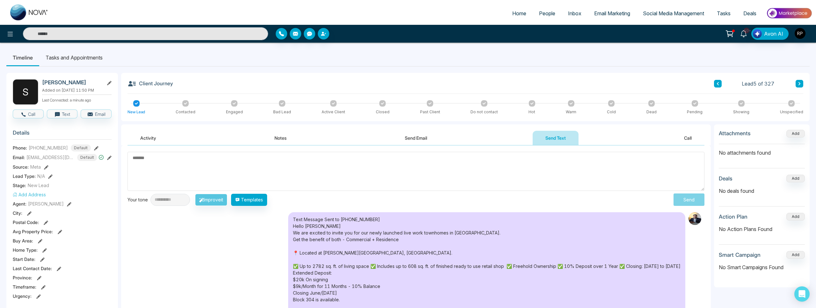
click at [716, 83] on icon at bounding box center [717, 84] width 3 height 4
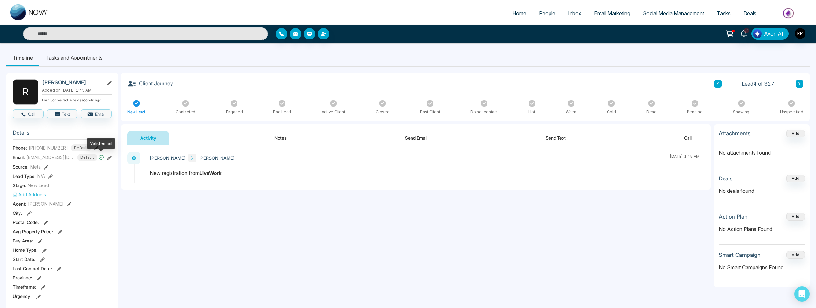
click at [105, 158] on div "Email: [EMAIL_ADDRESS][DOMAIN_NAME] Default" at bounding box center [62, 157] width 99 height 7
click at [108, 158] on icon at bounding box center [109, 158] width 4 height 4
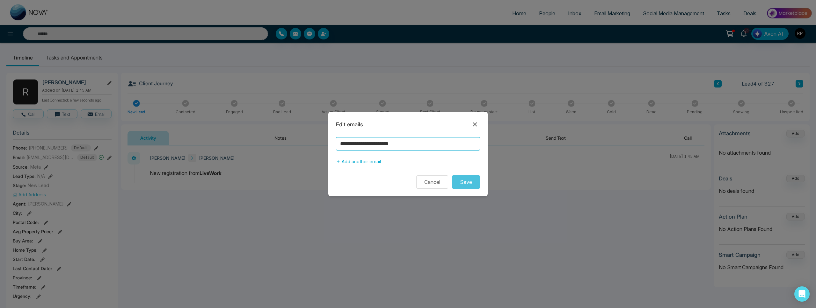
click at [436, 141] on input "**********" at bounding box center [408, 143] width 144 height 13
click at [436, 183] on button "Cancel" at bounding box center [432, 182] width 32 height 13
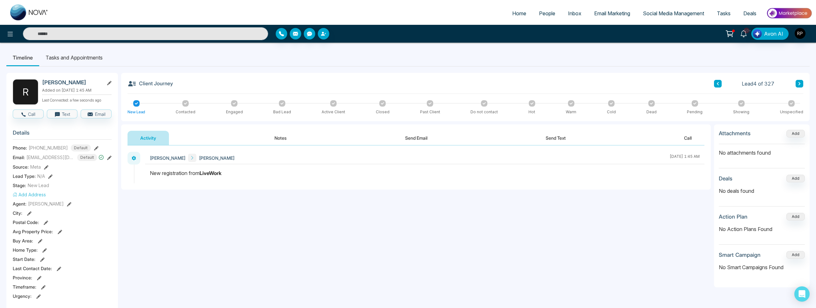
click at [120, 34] on input "text" at bounding box center [145, 33] width 245 height 13
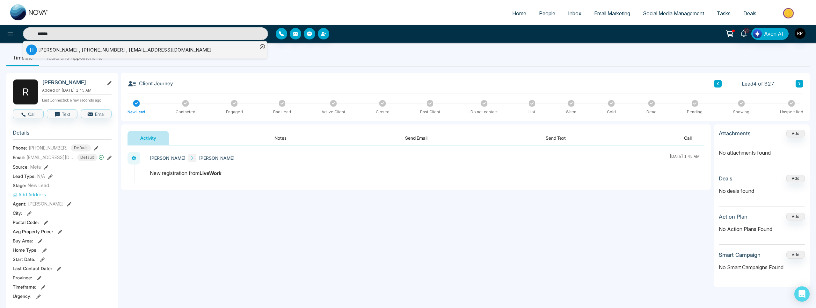
type input "*****"
click at [742, 31] on icon at bounding box center [743, 33] width 7 height 7
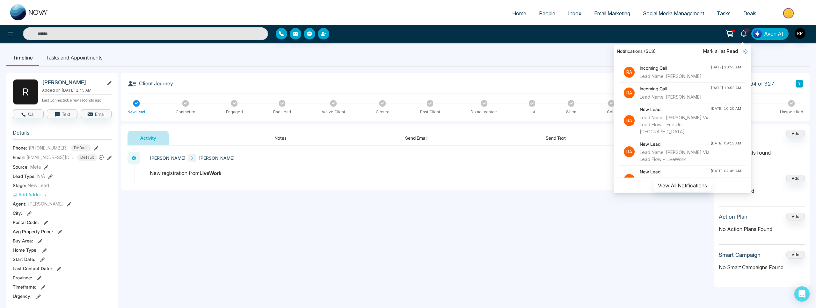
click at [680, 77] on div "Lead Name: [PERSON_NAME]" at bounding box center [675, 76] width 71 height 7
type input "*****"
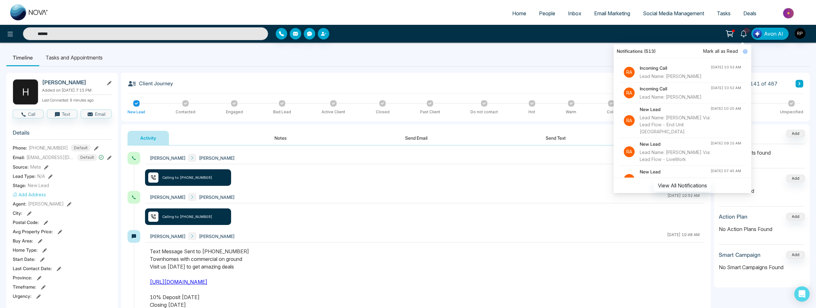
click at [549, 80] on div "Client Journey Lead 141 of 487" at bounding box center [465, 86] width 676 height 15
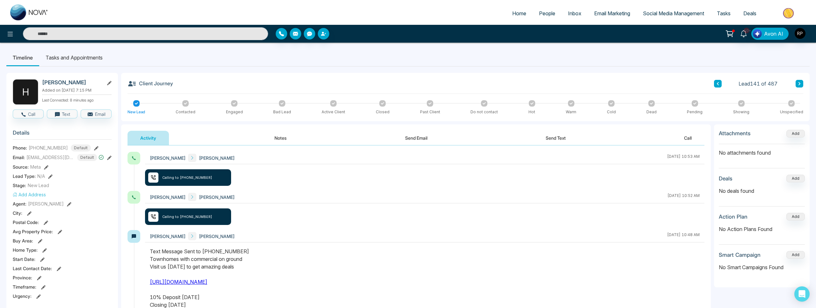
type input "*****"
click at [233, 101] on div at bounding box center [234, 103] width 6 height 6
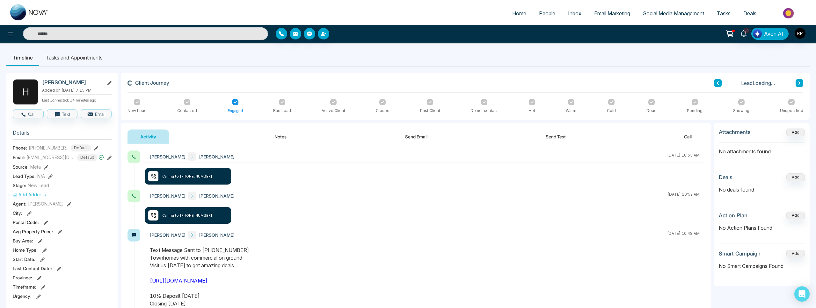
type input "*****"
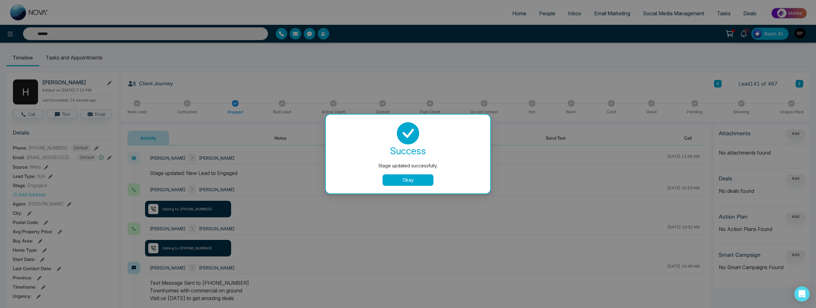
click at [408, 177] on button "Okay" at bounding box center [407, 180] width 51 height 11
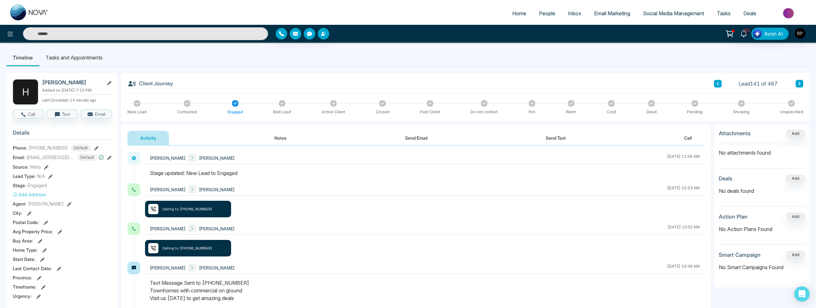
click at [569, 103] on icon at bounding box center [570, 103] width 3 height 3
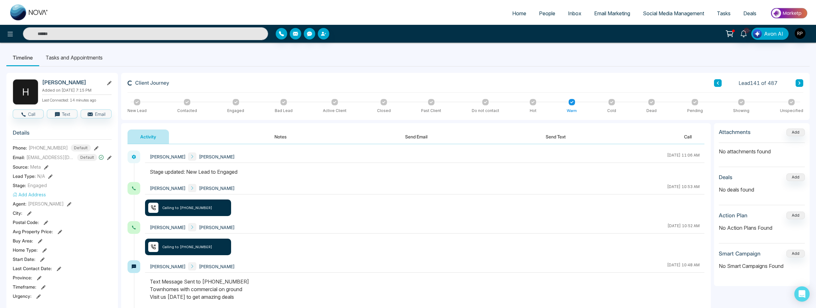
type input "*****"
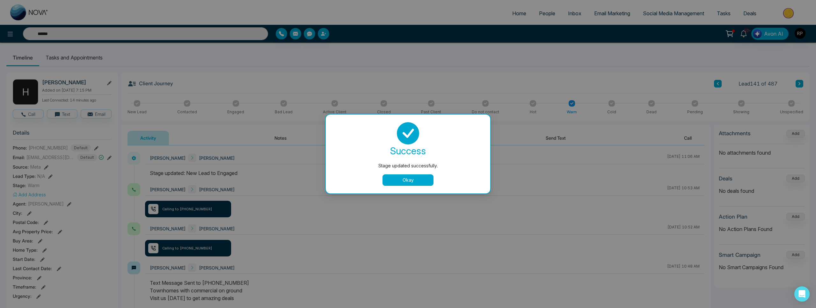
click at [422, 181] on button "Okay" at bounding box center [407, 180] width 51 height 11
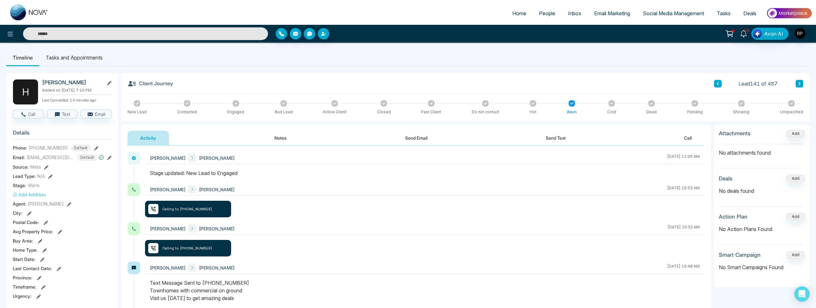
type input "*****"
click at [540, 16] on span "People" at bounding box center [547, 13] width 16 height 6
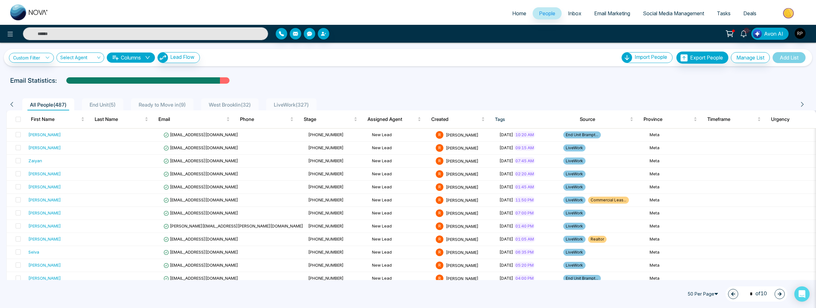
click at [293, 106] on span "LiveWork ( 327 )" at bounding box center [291, 105] width 40 height 6
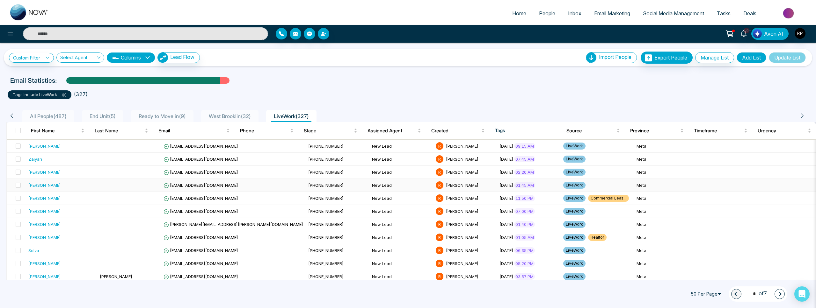
click at [42, 186] on div "[PERSON_NAME]" at bounding box center [44, 185] width 33 height 6
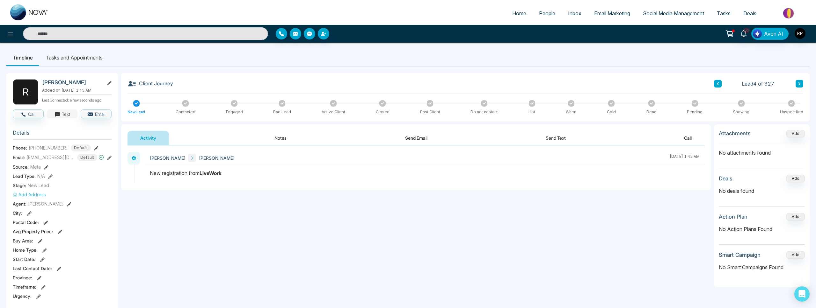
click at [57, 113] on icon "button" at bounding box center [57, 114] width 5 height 5
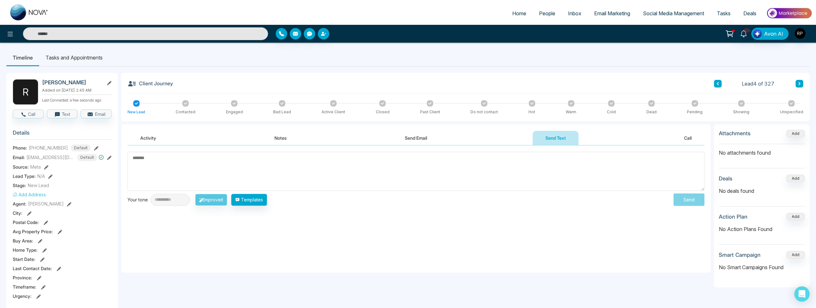
scroll to position [0, 0]
click at [248, 202] on button "Templates" at bounding box center [249, 200] width 36 height 12
drag, startPoint x: 255, startPoint y: 200, endPoint x: 251, endPoint y: 200, distance: 3.2
click at [255, 200] on button "Templates" at bounding box center [249, 200] width 36 height 12
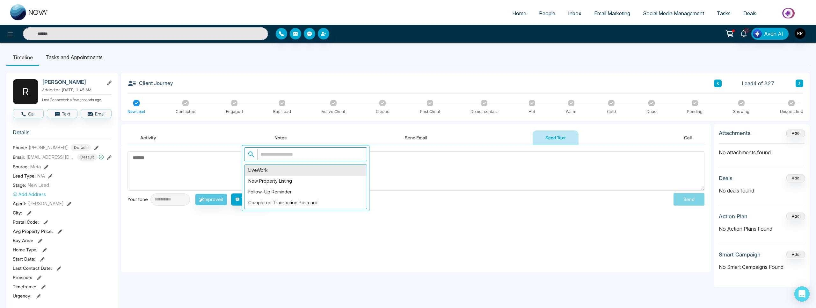
click at [261, 171] on div "LiveWork" at bounding box center [305, 170] width 122 height 11
type textarea "**********"
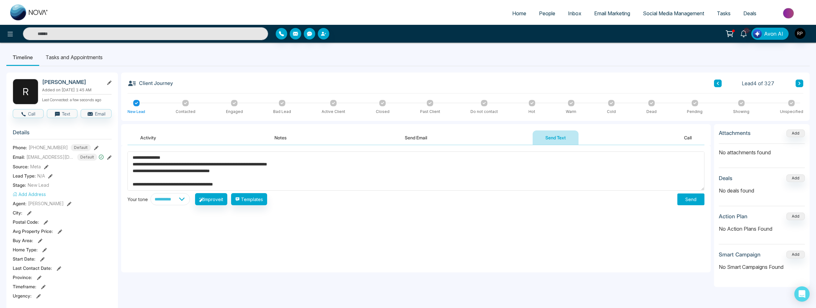
click at [687, 201] on button "Send" at bounding box center [690, 200] width 27 height 12
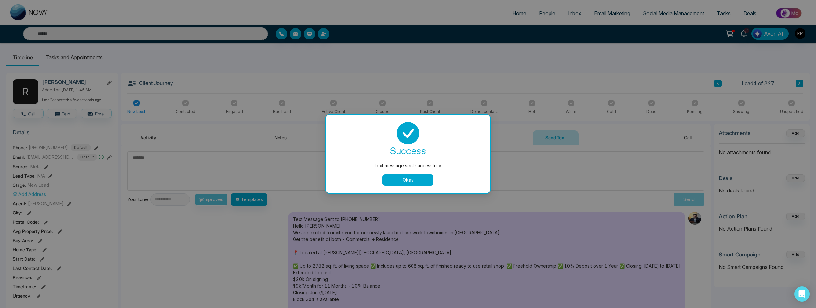
click at [425, 180] on button "Okay" at bounding box center [407, 180] width 51 height 11
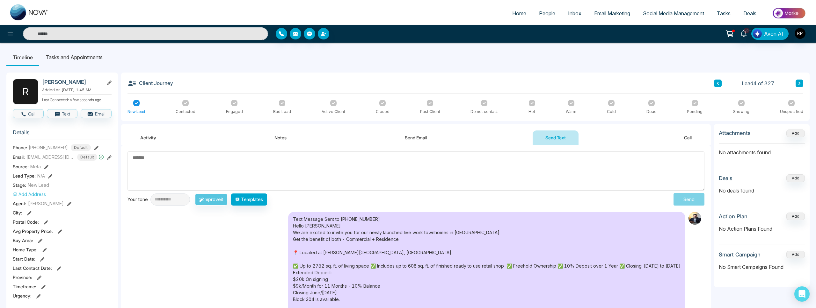
click at [277, 173] on textarea at bounding box center [415, 171] width 577 height 39
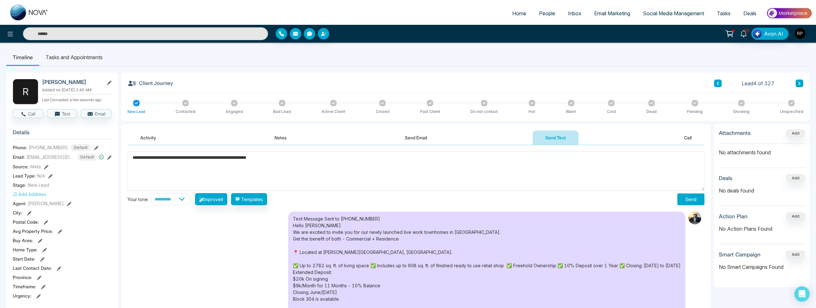
type textarea "**********"
click at [684, 198] on button "Send" at bounding box center [690, 200] width 27 height 12
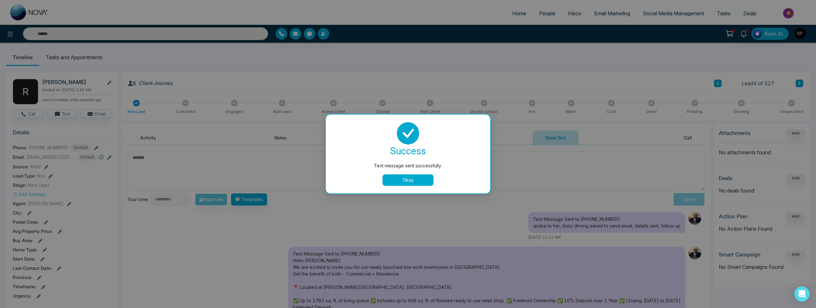
click at [234, 105] on div "Text message sent successfully. success Text message sent successfully. Okay" at bounding box center [408, 154] width 816 height 308
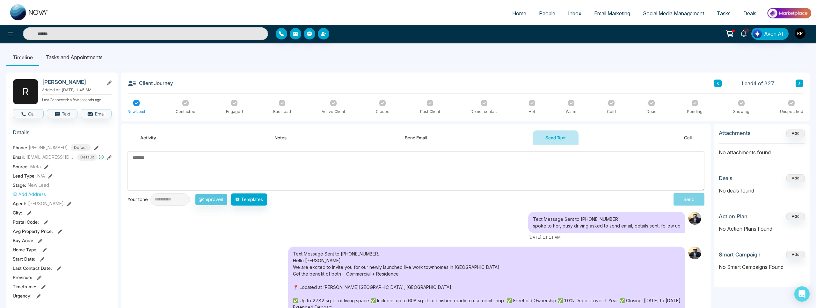
click at [236, 102] on div at bounding box center [234, 103] width 6 height 6
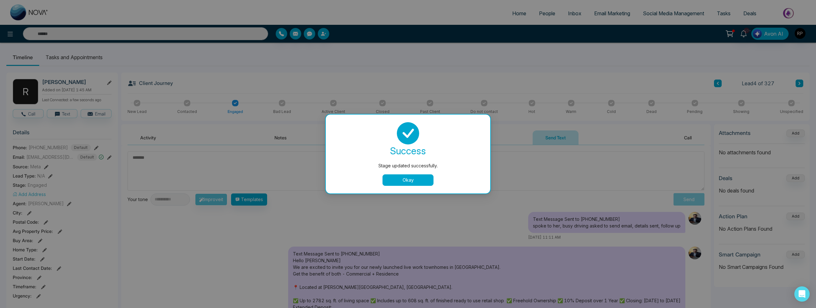
click at [406, 177] on button "Okay" at bounding box center [407, 180] width 51 height 11
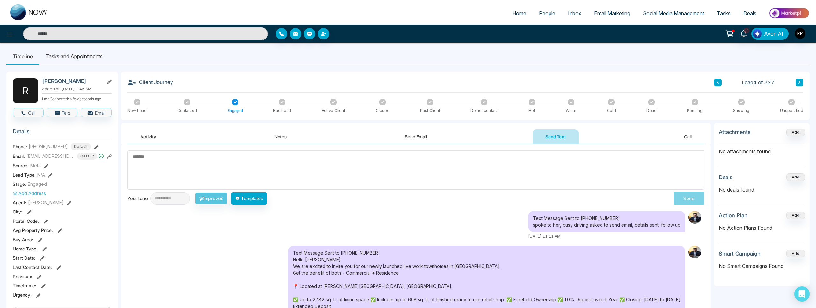
scroll to position [0, 0]
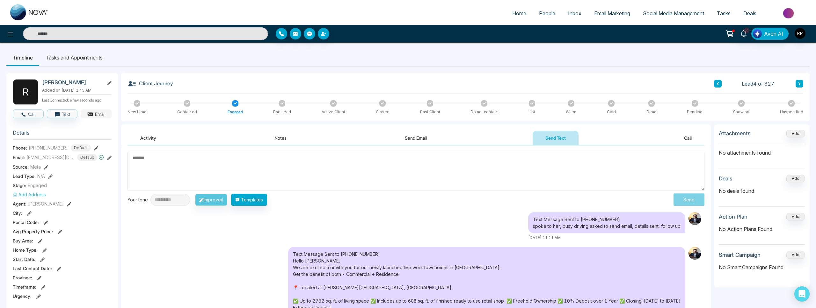
click at [89, 113] on icon "button" at bounding box center [90, 114] width 5 height 2
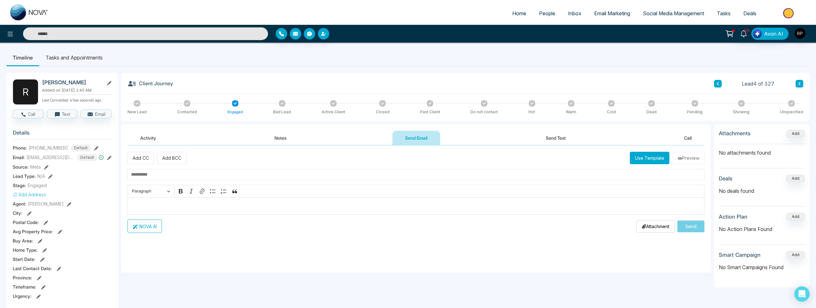
click at [172, 209] on p "Editor editing area: main" at bounding box center [416, 207] width 570 height 8
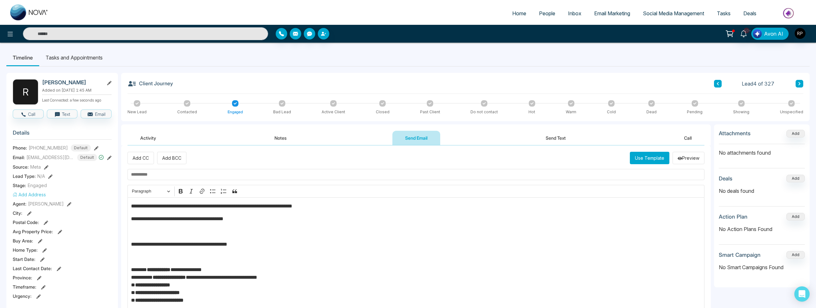
click at [150, 174] on input "text" at bounding box center [415, 174] width 577 height 11
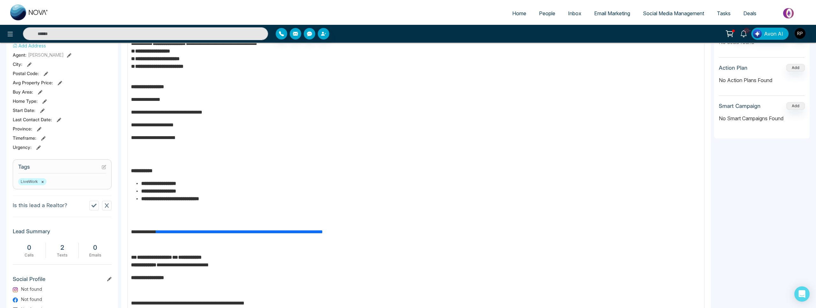
scroll to position [236, 0]
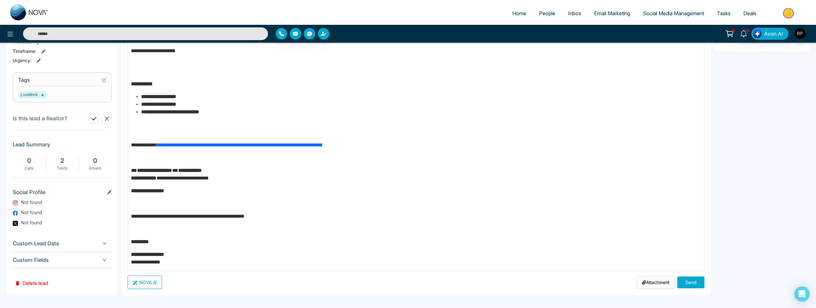
type input "**********"
click at [684, 285] on button "Send" at bounding box center [690, 283] width 27 height 12
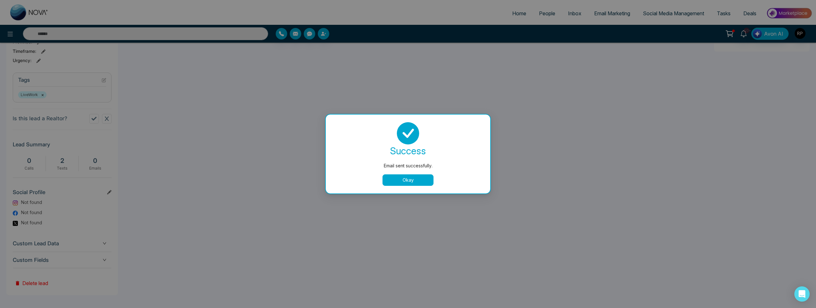
click at [402, 182] on button "Okay" at bounding box center [407, 180] width 51 height 11
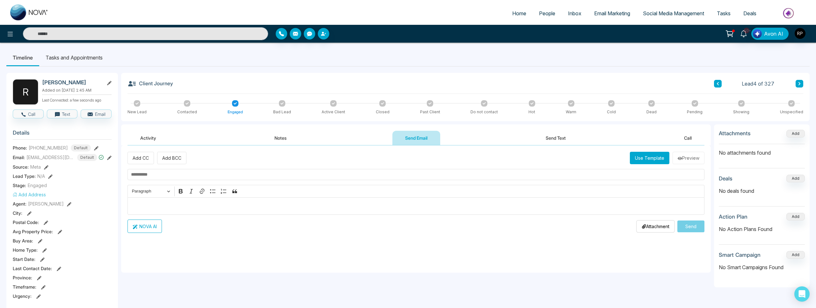
click at [717, 83] on icon at bounding box center [718, 83] width 2 height 3
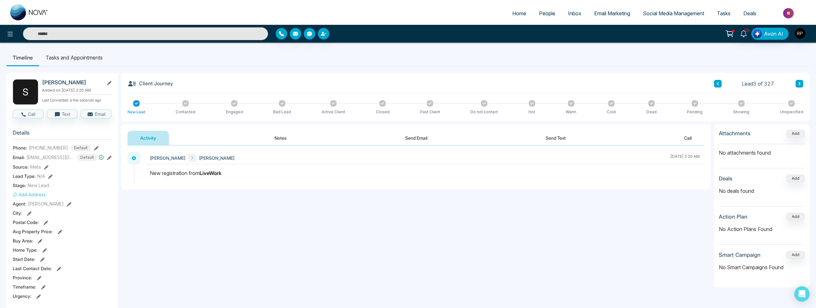
click at [94, 150] on icon at bounding box center [96, 148] width 4 height 4
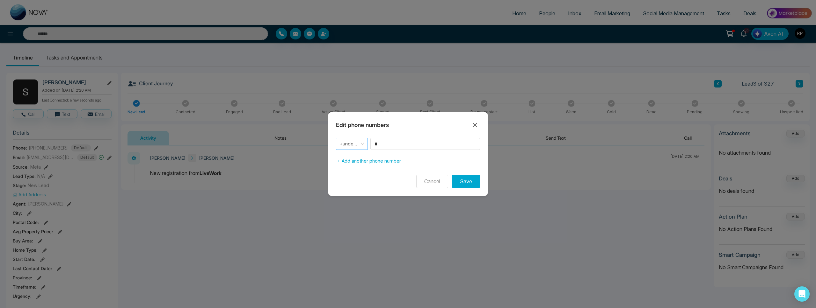
click at [359, 148] on span "+undefined" at bounding box center [352, 144] width 24 height 9
click at [350, 158] on div "+1" at bounding box center [352, 157] width 24 height 7
click at [386, 144] on input "*" at bounding box center [425, 144] width 110 height 12
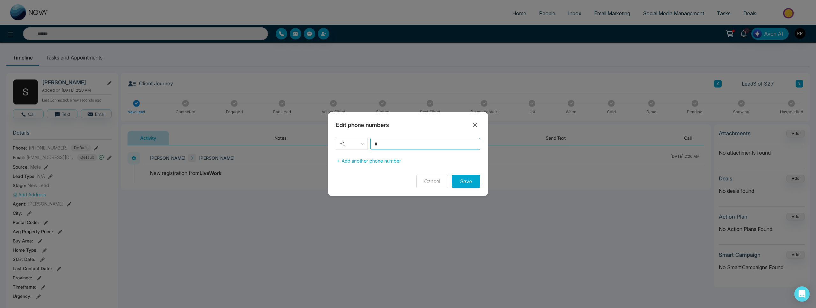
click at [386, 144] on input "*" at bounding box center [425, 144] width 110 height 12
type input "**********"
click at [460, 176] on button "Save" at bounding box center [466, 181] width 28 height 13
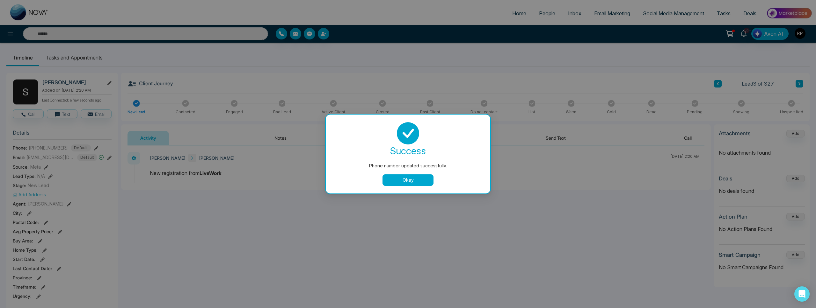
click at [404, 184] on button "Okay" at bounding box center [407, 180] width 51 height 11
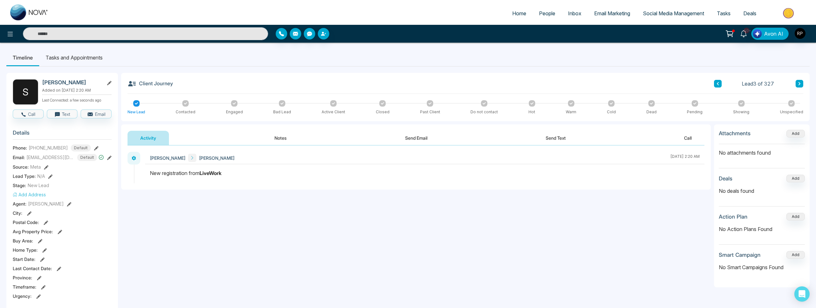
click at [287, 136] on button "Notes" at bounding box center [281, 138] width 38 height 14
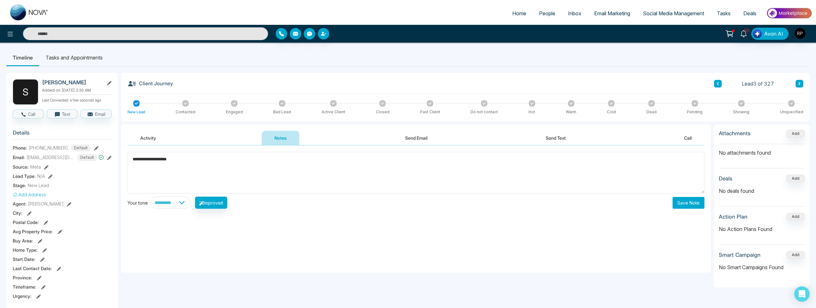
type textarea "**********"
click at [680, 204] on button "Save Note" at bounding box center [688, 203] width 32 height 12
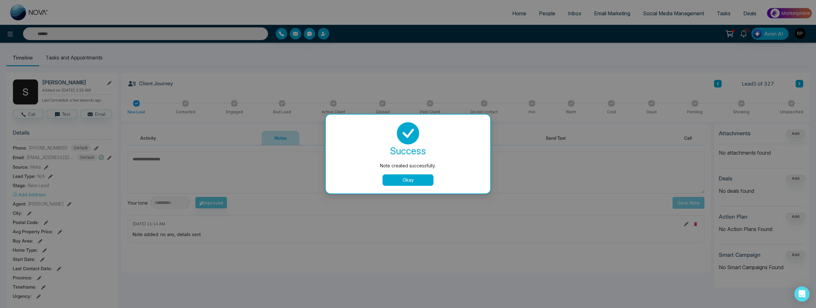
drag, startPoint x: 390, startPoint y: 180, endPoint x: 381, endPoint y: 181, distance: 9.3
click at [390, 180] on button "Okay" at bounding box center [407, 180] width 51 height 11
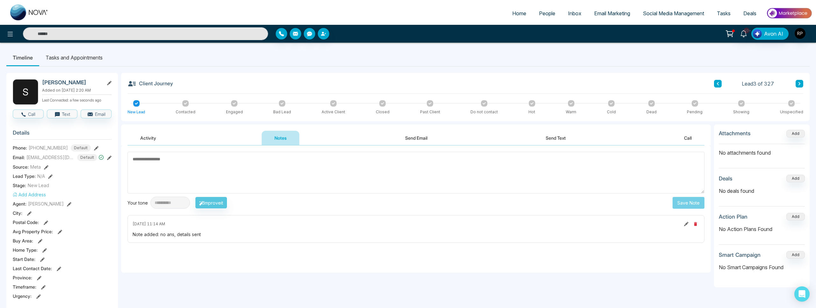
click at [63, 119] on div "S [PERSON_NAME] Added on [DATE] 2:20 AM Last Connected: a few seconds ago Call …" at bounding box center [62, 302] width 112 height 459
click at [61, 118] on button "Text" at bounding box center [62, 114] width 31 height 9
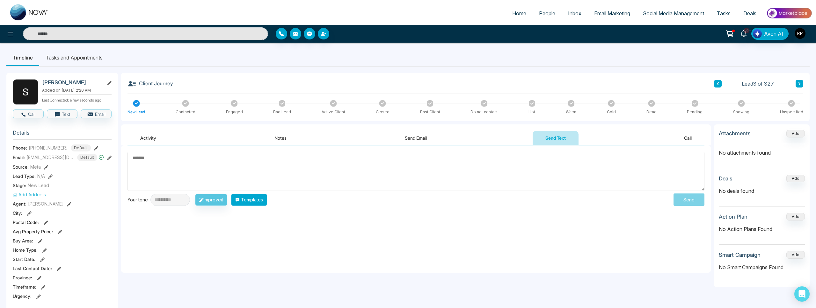
click at [259, 199] on button "Templates" at bounding box center [249, 200] width 36 height 12
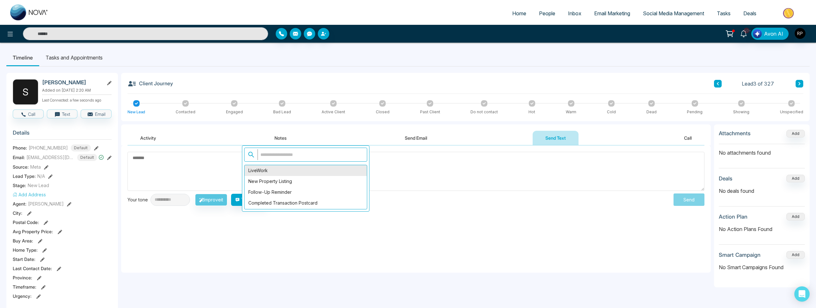
click at [270, 173] on div "LiveWork" at bounding box center [305, 170] width 122 height 11
type textarea "**********"
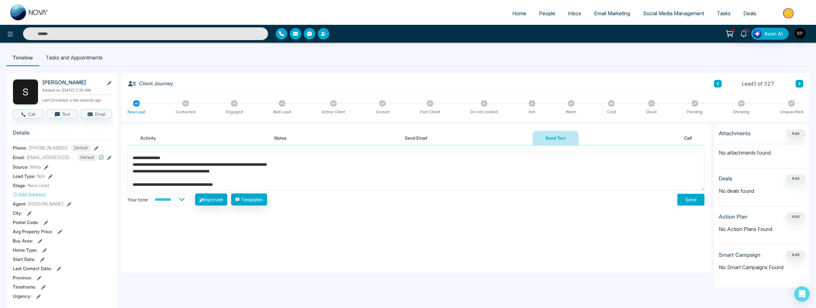
click at [696, 198] on button "Send" at bounding box center [690, 200] width 27 height 12
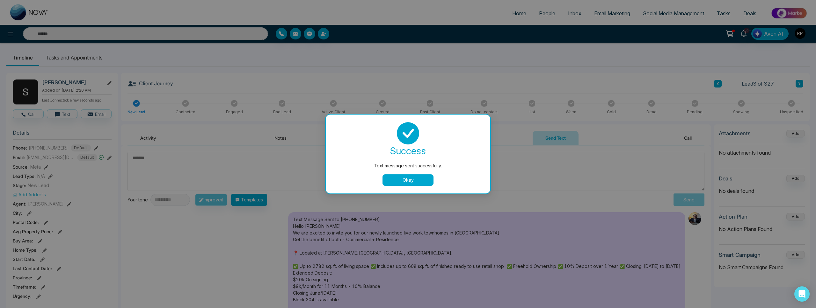
click at [410, 179] on button "Okay" at bounding box center [407, 180] width 51 height 11
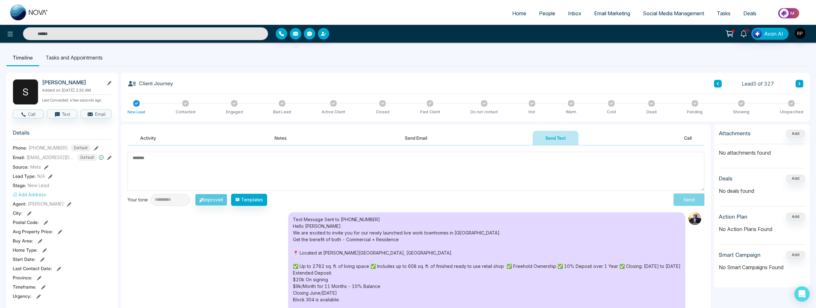
click at [716, 85] on icon at bounding box center [717, 84] width 3 height 4
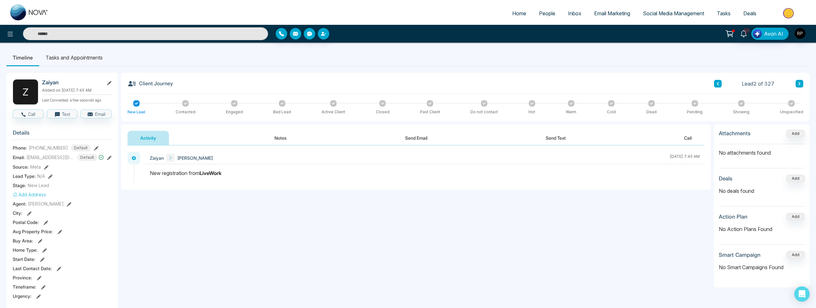
click at [106, 157] on div "Email: [EMAIL_ADDRESS][DOMAIN_NAME] Default" at bounding box center [62, 157] width 99 height 7
click at [109, 159] on icon at bounding box center [109, 158] width 4 height 4
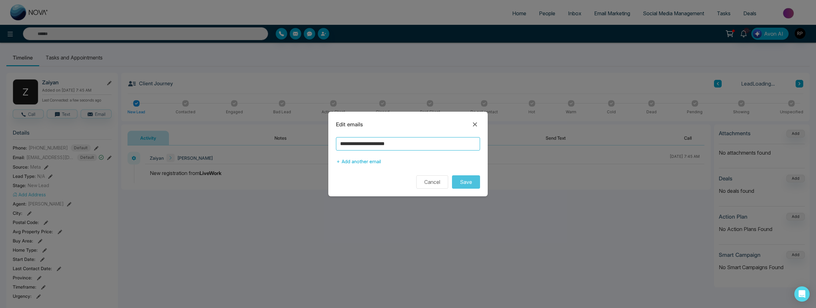
click at [416, 145] on input "**********" at bounding box center [408, 143] width 144 height 13
drag, startPoint x: 477, startPoint y: 123, endPoint x: 750, endPoint y: 0, distance: 299.2
click at [478, 123] on icon at bounding box center [475, 125] width 8 height 8
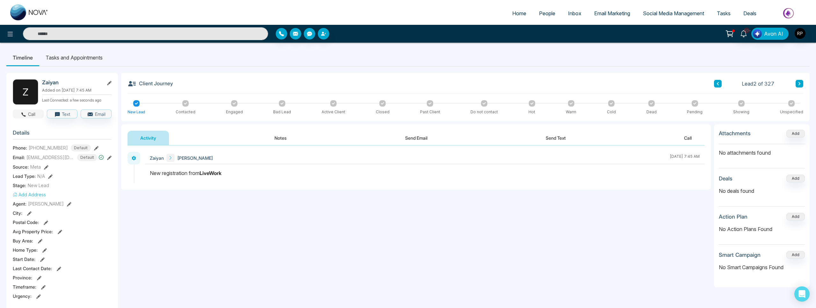
click at [21, 115] on icon "button" at bounding box center [24, 115] width 6 height 6
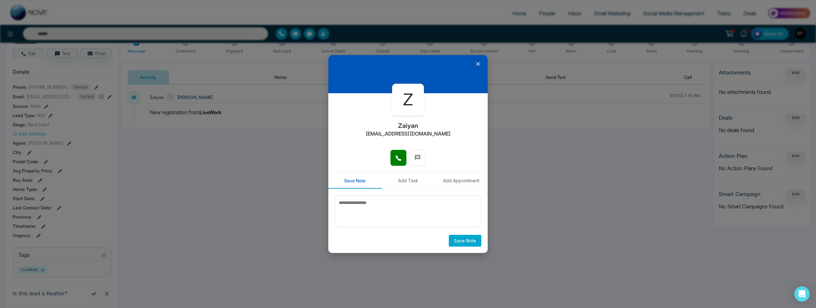
scroll to position [59, 0]
click at [482, 65] on div at bounding box center [407, 74] width 159 height 38
click at [478, 65] on icon at bounding box center [478, 64] width 4 height 4
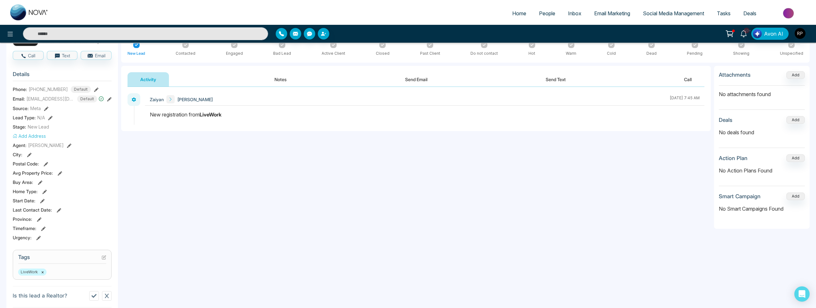
click at [282, 83] on button "Notes" at bounding box center [281, 79] width 38 height 14
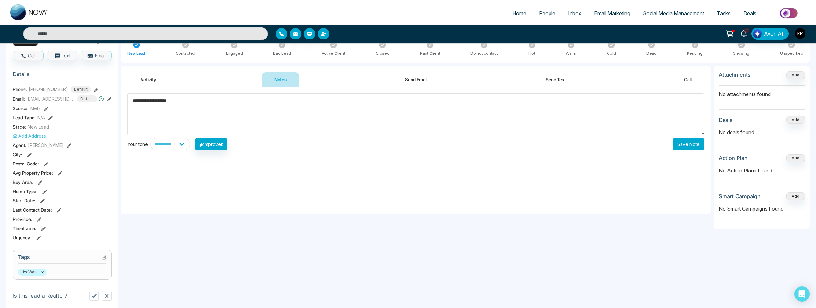
type textarea "**********"
click at [697, 146] on button "Save Note" at bounding box center [688, 145] width 32 height 12
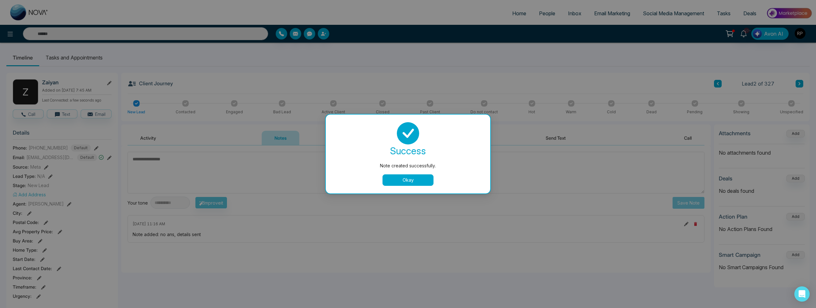
click at [387, 184] on button "Okay" at bounding box center [407, 180] width 51 height 11
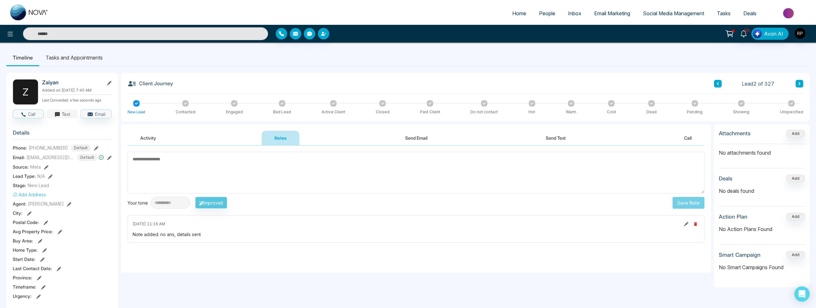
click at [67, 113] on button "Text" at bounding box center [62, 114] width 31 height 9
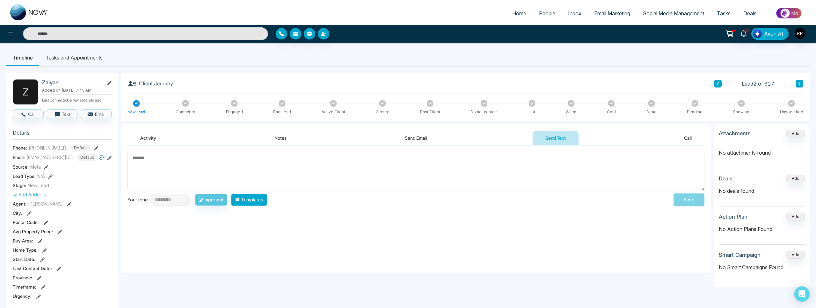
click at [267, 203] on button "Templates" at bounding box center [249, 200] width 36 height 12
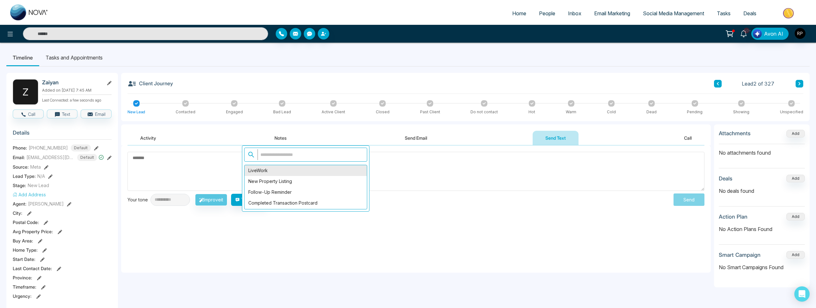
click at [264, 171] on div "LiveWork" at bounding box center [305, 170] width 122 height 11
type textarea "**********"
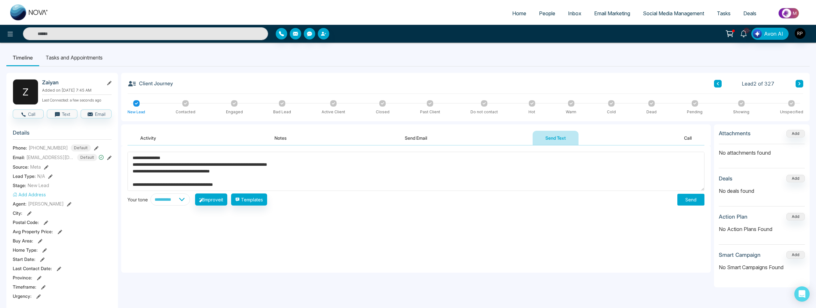
click at [691, 201] on button "Send" at bounding box center [690, 200] width 27 height 12
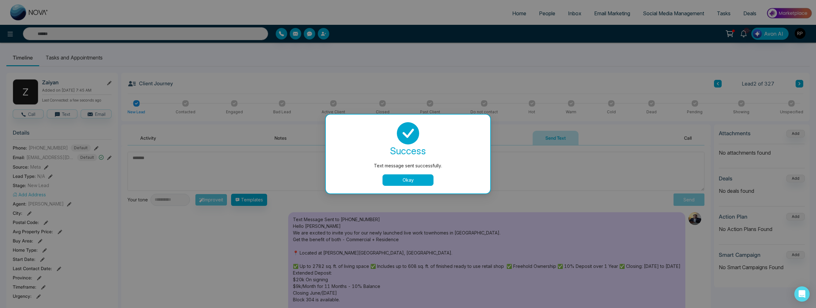
click at [432, 183] on button "Okay" at bounding box center [407, 180] width 51 height 11
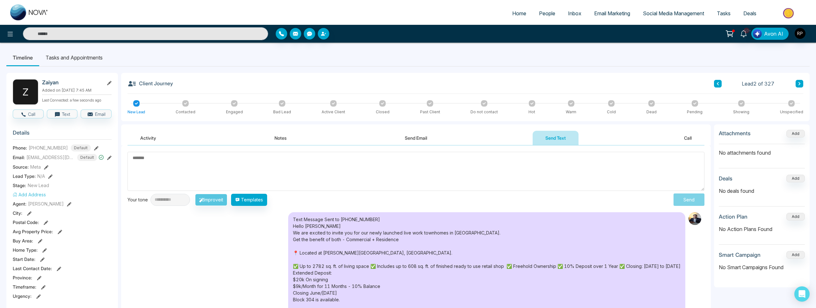
click at [718, 82] on icon at bounding box center [717, 84] width 3 height 4
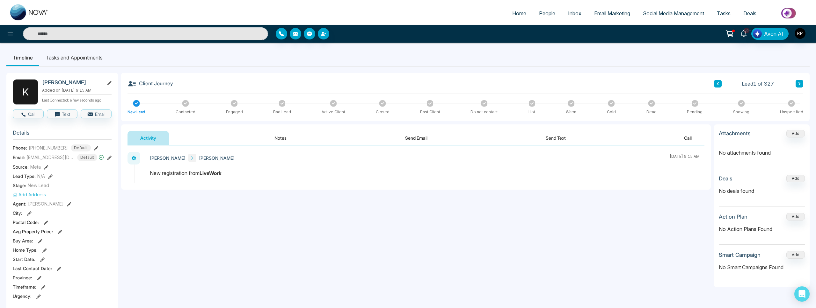
scroll to position [1, 0]
click at [58, 116] on icon "button" at bounding box center [57, 114] width 6 height 6
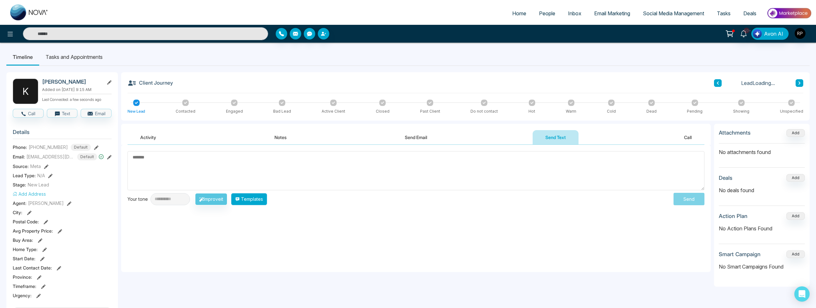
click at [257, 199] on button "Templates" at bounding box center [249, 199] width 36 height 12
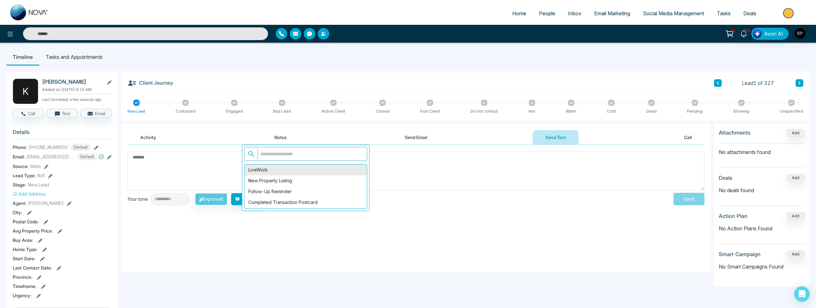
click at [262, 171] on div "LiveWork" at bounding box center [305, 170] width 122 height 11
type textarea "**********"
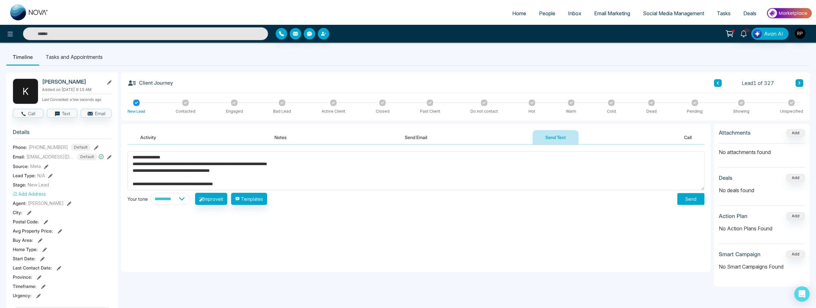
click at [698, 201] on button "Send" at bounding box center [690, 199] width 27 height 12
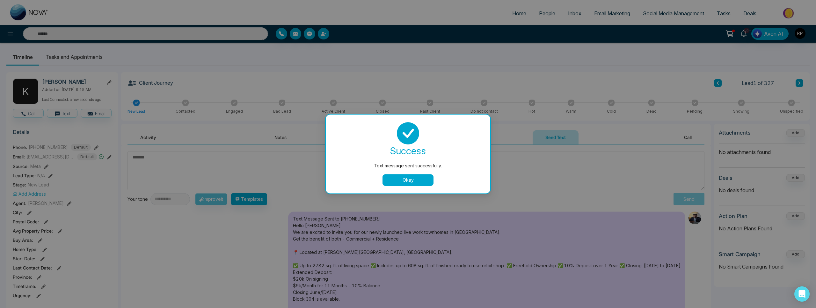
click at [426, 183] on button "Okay" at bounding box center [407, 180] width 51 height 11
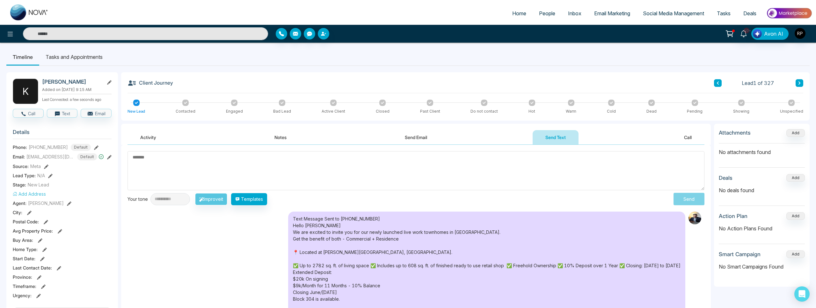
click at [317, 158] on textarea at bounding box center [415, 170] width 577 height 39
type textarea "**********"
click at [692, 202] on button "Send" at bounding box center [690, 199] width 27 height 12
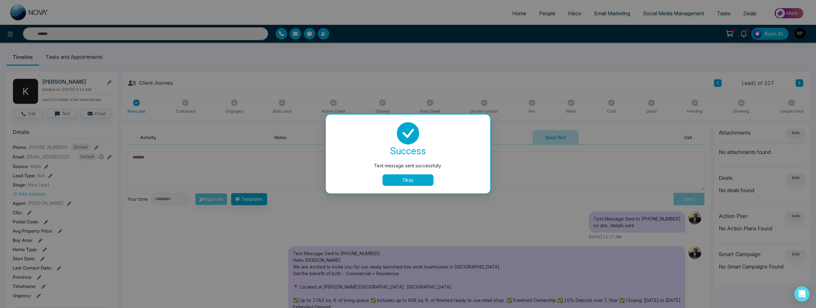
click at [396, 181] on button "Okay" at bounding box center [407, 180] width 51 height 11
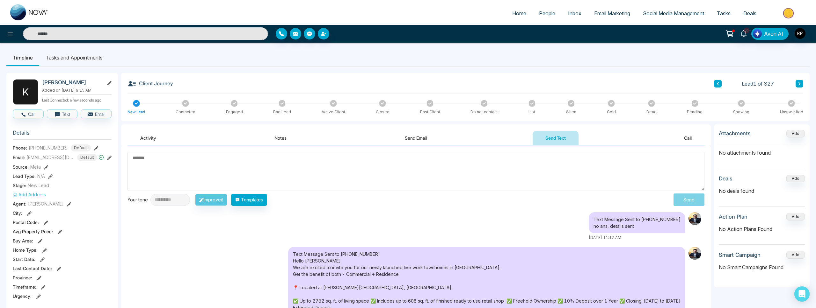
click at [553, 16] on link "People" at bounding box center [546, 13] width 29 height 12
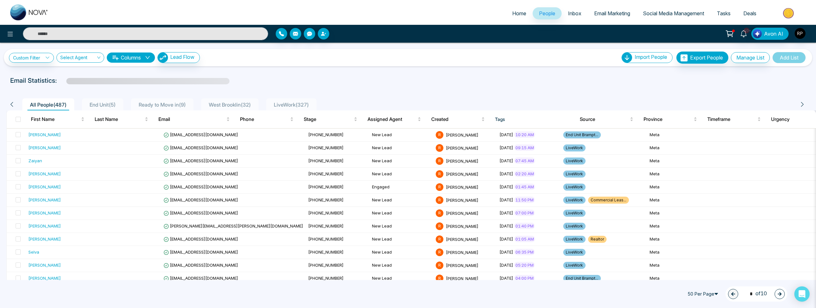
click at [112, 107] on span "End Unit ( 5 )" at bounding box center [102, 105] width 31 height 6
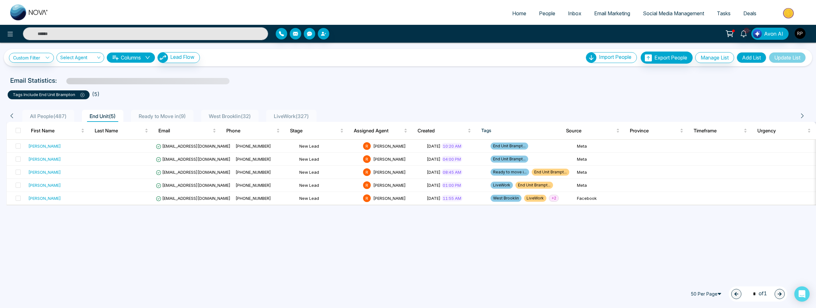
click at [169, 107] on div "All People ( 487 ) End Unit ( 5 ) Ready to Move in ( 9 ) [GEOGRAPHIC_DATA] ( 32…" at bounding box center [408, 114] width 811 height 16
click at [167, 115] on span "Ready to Move in ( 9 )" at bounding box center [162, 116] width 52 height 6
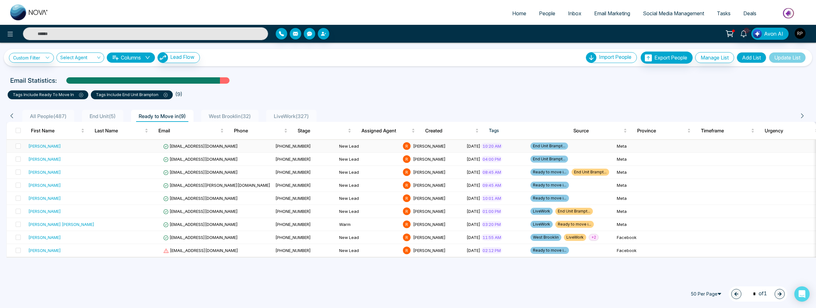
click at [52, 146] on div "[PERSON_NAME]" at bounding box center [44, 146] width 33 height 6
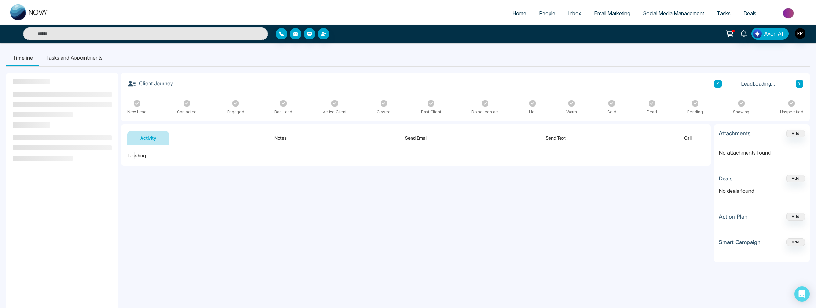
click at [286, 140] on button "Notes" at bounding box center [281, 138] width 38 height 14
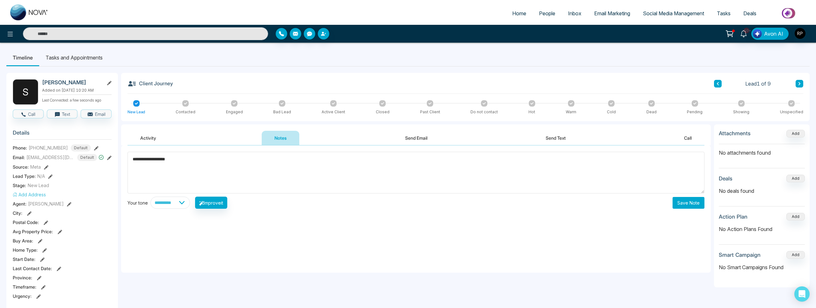
type textarea "**********"
click at [692, 202] on button "Save Note" at bounding box center [688, 203] width 32 height 12
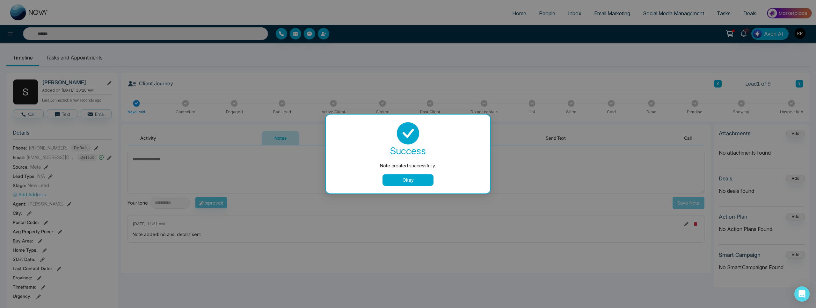
click at [410, 184] on button "Okay" at bounding box center [407, 180] width 51 height 11
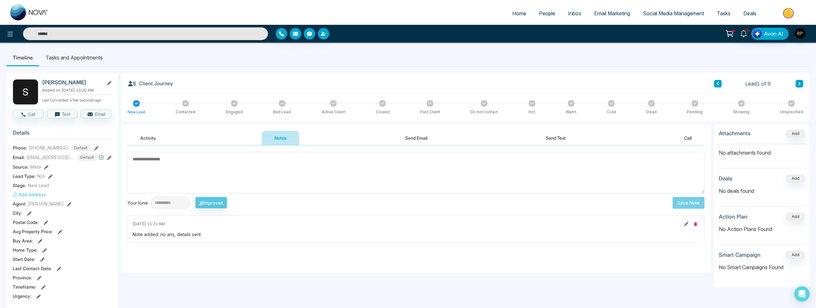
click at [801, 83] on button at bounding box center [799, 84] width 8 height 8
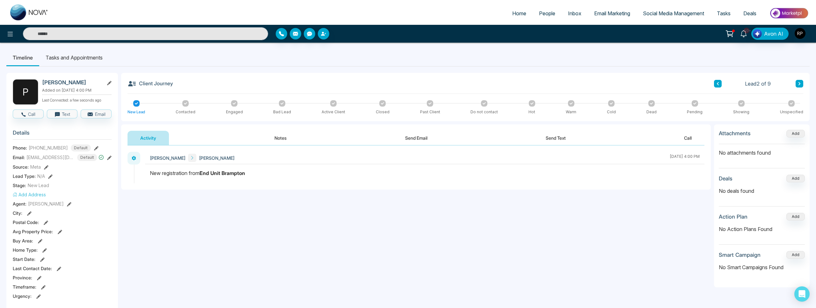
scroll to position [1, 0]
click at [798, 83] on icon at bounding box center [799, 83] width 3 height 4
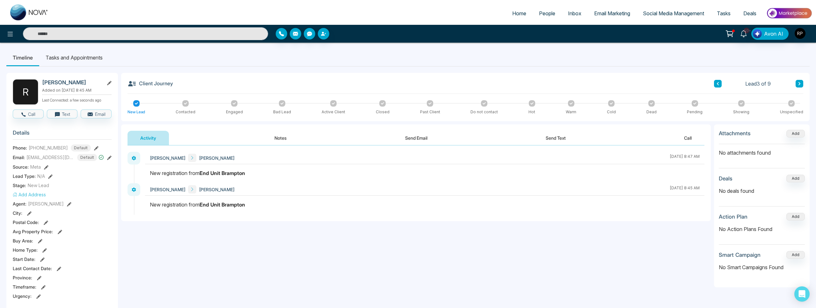
click at [236, 103] on div at bounding box center [234, 103] width 6 height 6
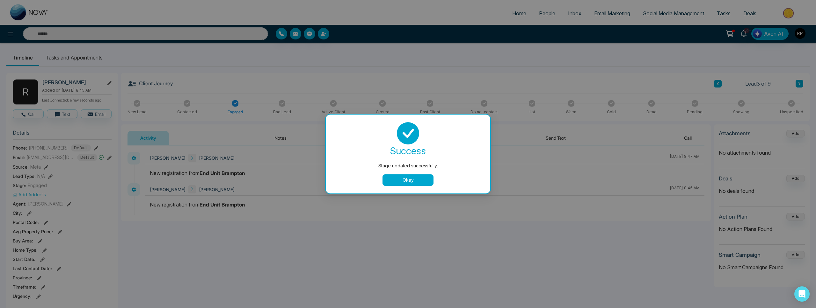
click at [797, 85] on div "Stage updated successfully. success Stage updated successfully. Okay" at bounding box center [408, 154] width 816 height 308
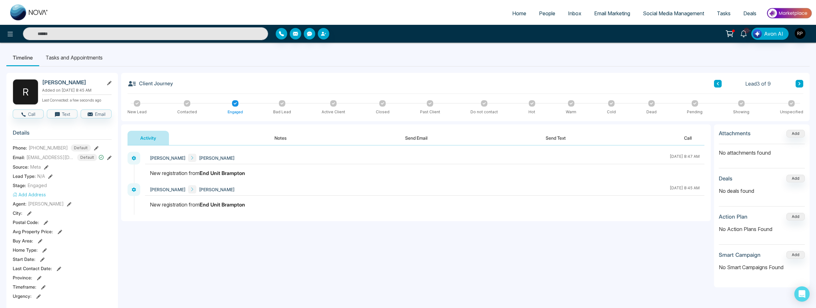
click at [797, 85] on button at bounding box center [799, 84] width 8 height 8
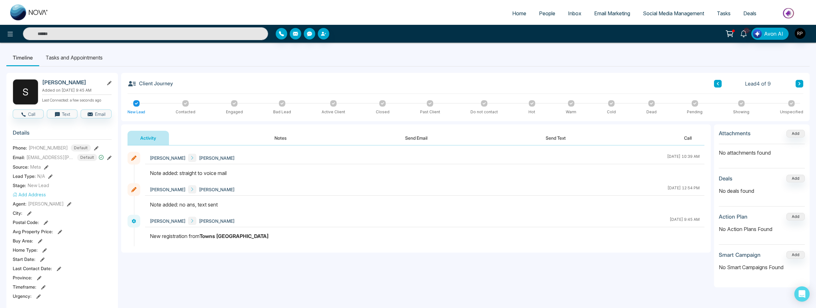
click at [541, 14] on span "People" at bounding box center [547, 13] width 16 height 6
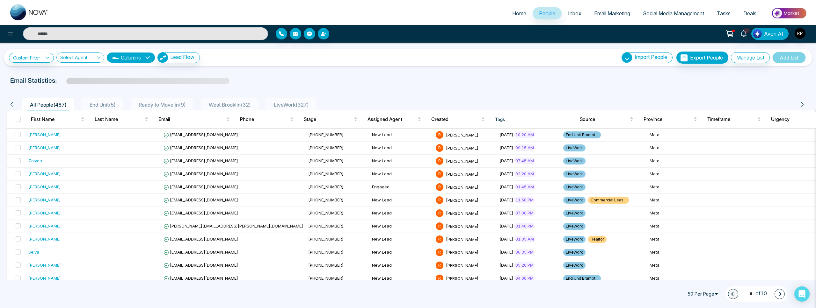
click at [169, 107] on span "Ready to Move in ( 9 )" at bounding box center [162, 105] width 52 height 6
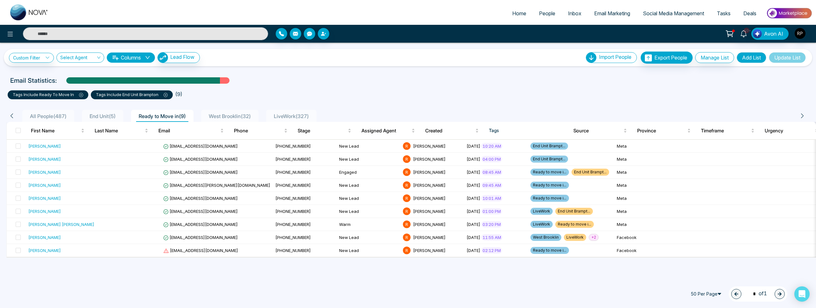
click at [98, 116] on span "End Unit ( 5 )" at bounding box center [102, 116] width 31 height 6
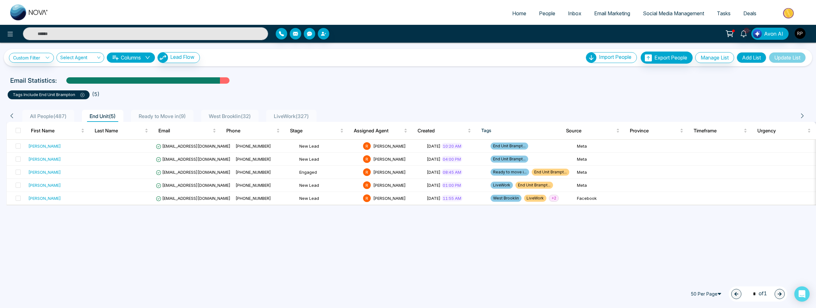
click at [161, 116] on span "Ready to Move in ( 9 )" at bounding box center [162, 116] width 52 height 6
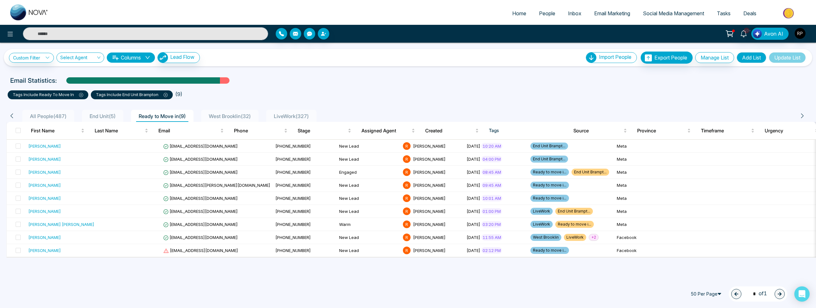
click at [106, 115] on span "End Unit ( 5 )" at bounding box center [102, 116] width 31 height 6
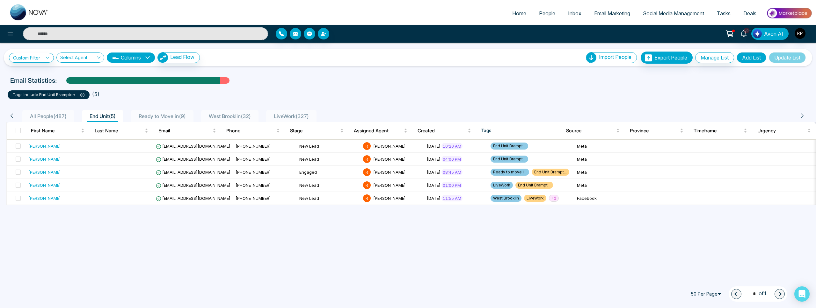
click at [83, 96] on icon at bounding box center [83, 95] width 2 height 2
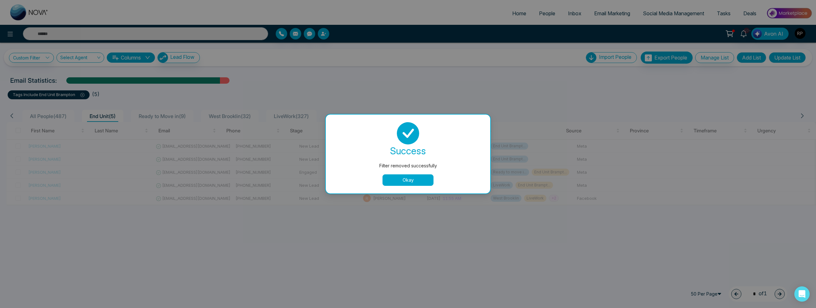
click at [416, 182] on button "Okay" at bounding box center [407, 180] width 51 height 11
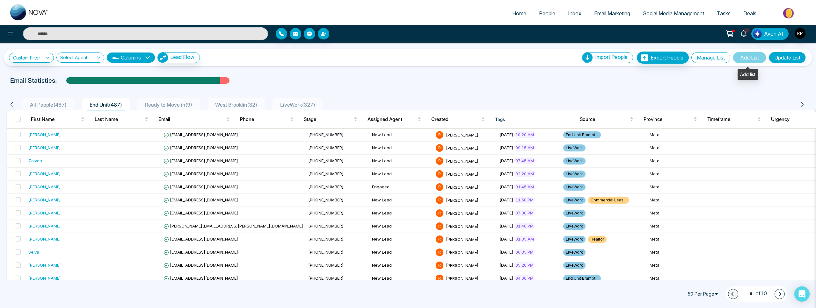
click at [715, 60] on button "Manage List" at bounding box center [710, 57] width 39 height 11
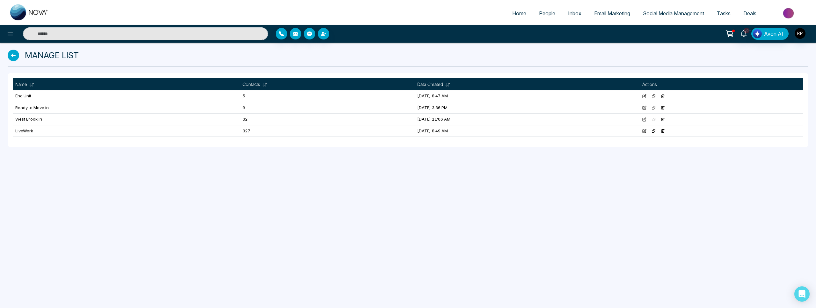
click at [665, 94] on icon at bounding box center [663, 96] width 4 height 4
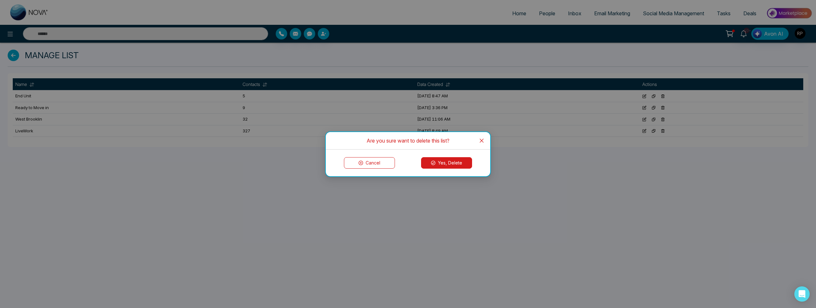
click at [433, 160] on button "Yes, Delete" at bounding box center [446, 162] width 51 height 11
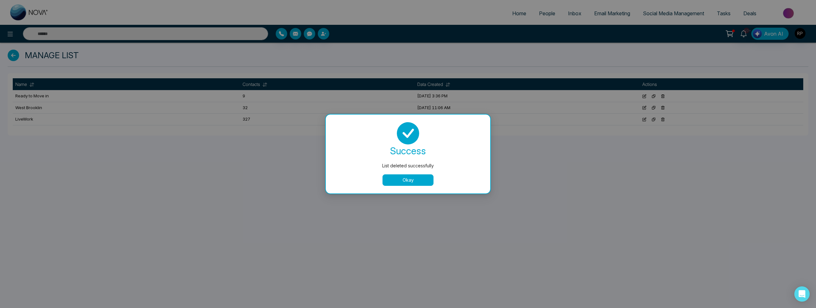
drag, startPoint x: 421, startPoint y: 176, endPoint x: 426, endPoint y: 175, distance: 4.9
click at [421, 176] on button "Okay" at bounding box center [407, 180] width 51 height 11
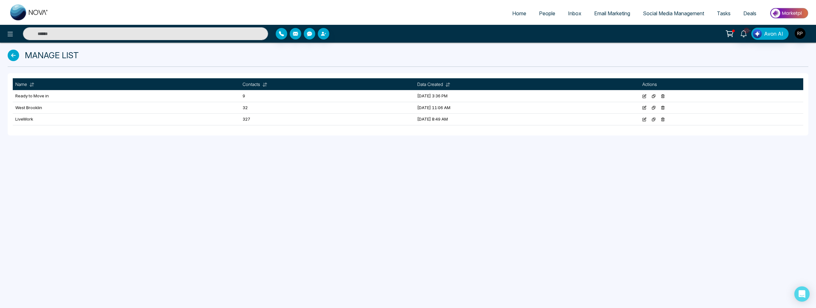
click at [540, 13] on span "People" at bounding box center [547, 13] width 16 height 6
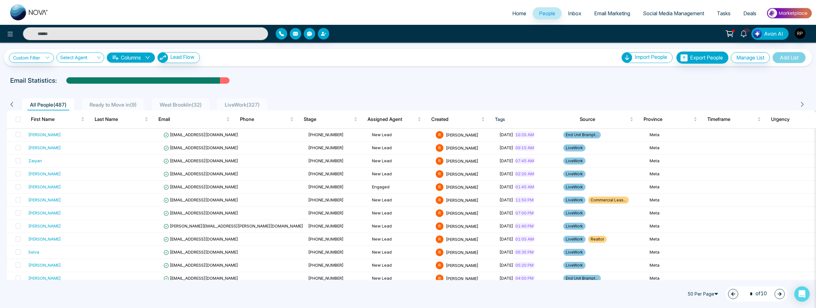
click at [127, 105] on span "Ready to Move in ( 9 )" at bounding box center [113, 105] width 52 height 6
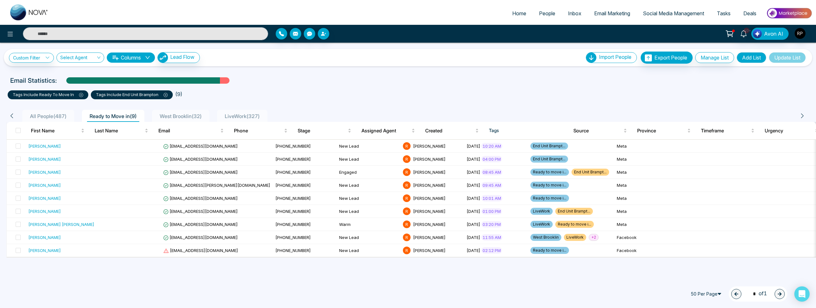
click at [51, 116] on span "All People ( 487 )" at bounding box center [48, 116] width 42 height 6
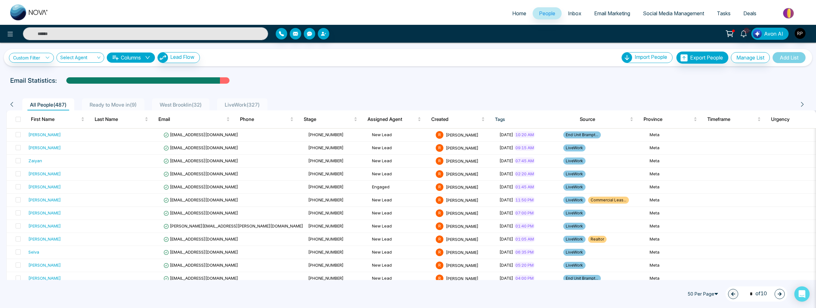
click at [96, 104] on span "Ready to Move in ( 9 )" at bounding box center [113, 105] width 52 height 6
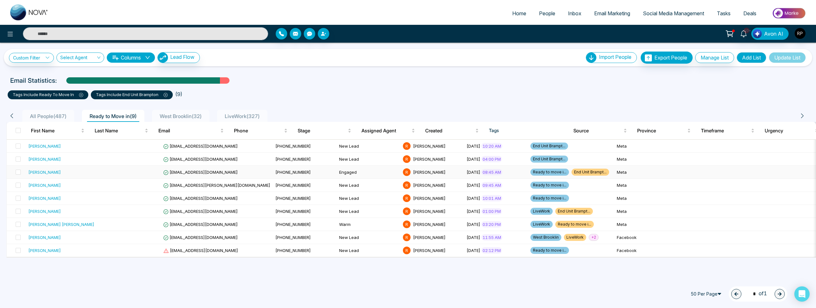
click at [58, 170] on div "[PERSON_NAME]" at bounding box center [61, 172] width 66 height 6
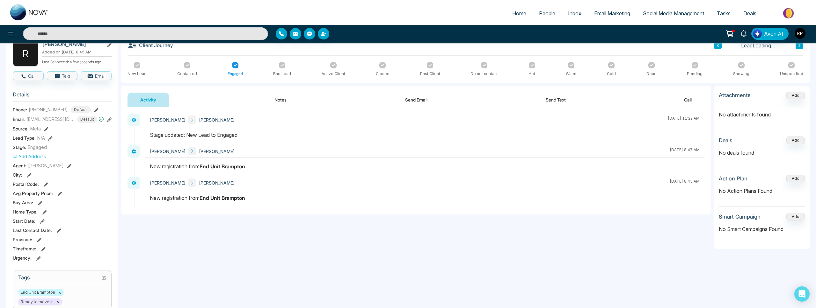
scroll to position [136, 0]
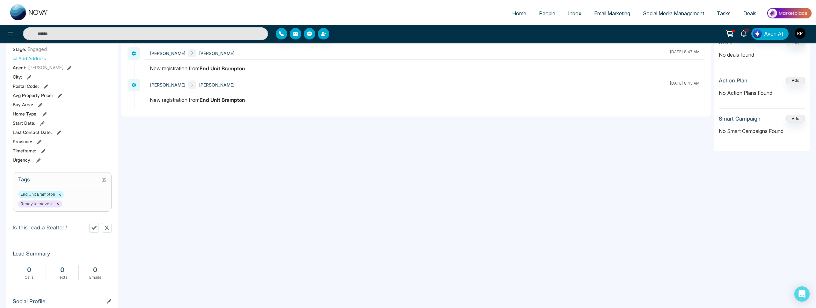
click at [57, 203] on button "×" at bounding box center [58, 204] width 3 height 6
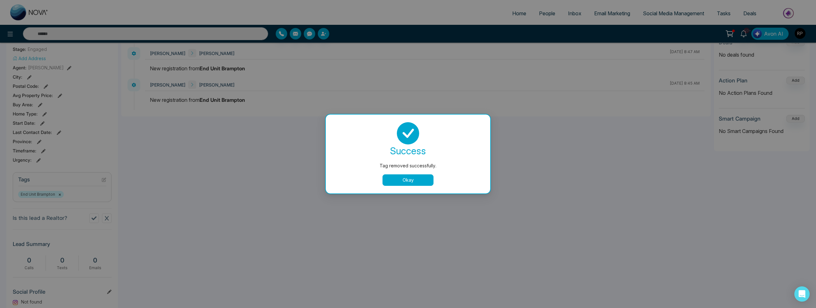
click at [403, 180] on button "Okay" at bounding box center [407, 180] width 51 height 11
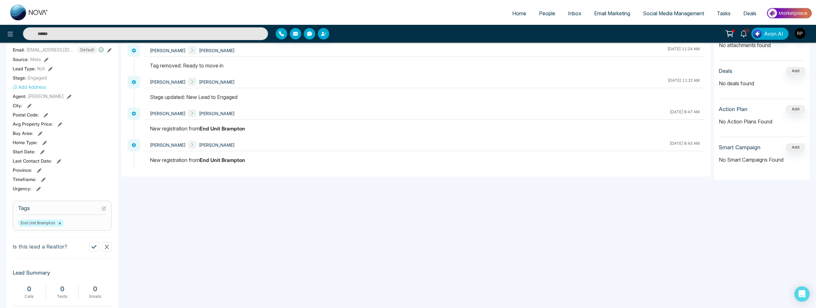
scroll to position [0, 0]
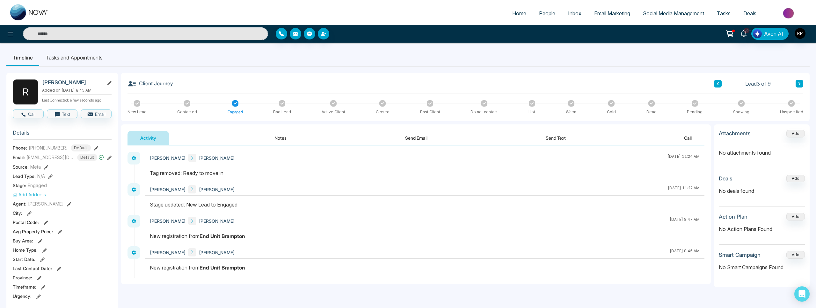
click at [544, 18] on link "People" at bounding box center [546, 13] width 29 height 12
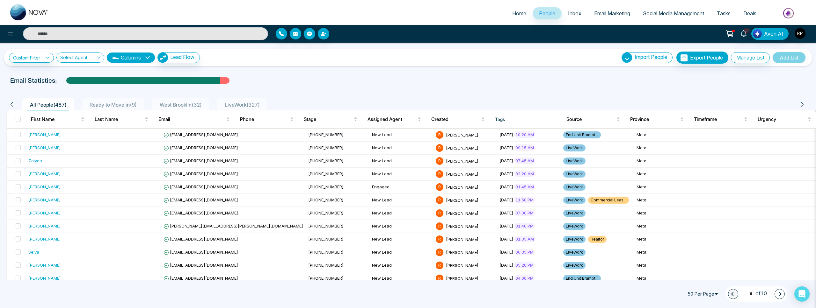
click at [108, 105] on span "Ready to Move in ( 9 )" at bounding box center [113, 105] width 52 height 6
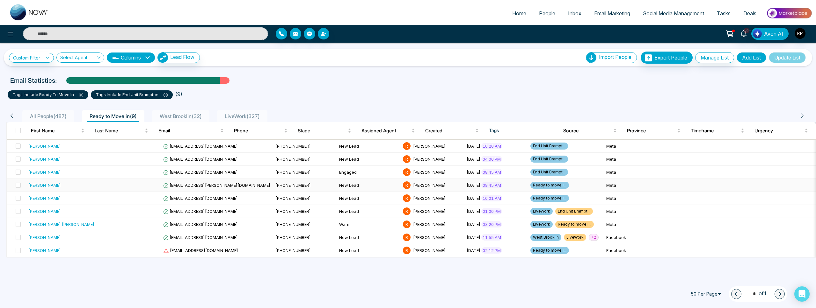
click at [68, 187] on div "[PERSON_NAME]" at bounding box center [61, 185] width 66 height 6
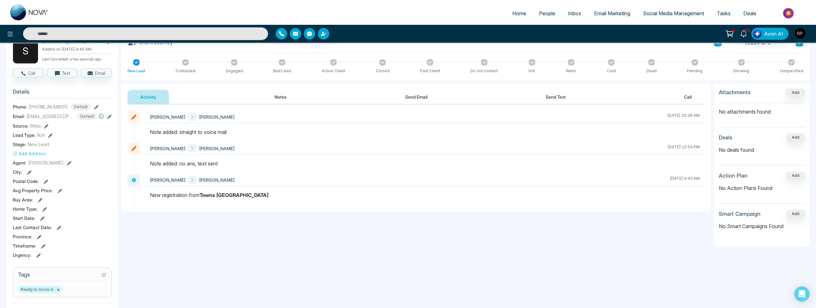
scroll to position [118, 0]
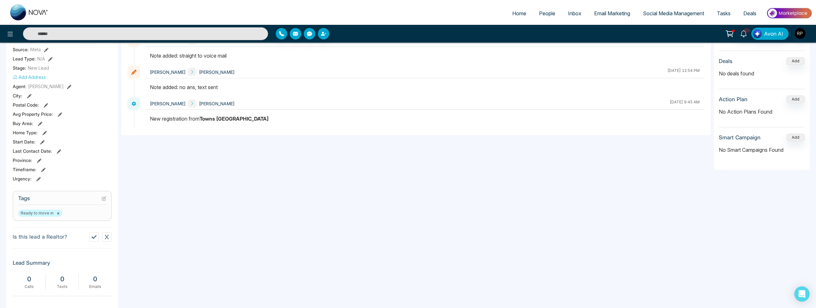
click at [104, 198] on icon at bounding box center [104, 199] width 4 height 4
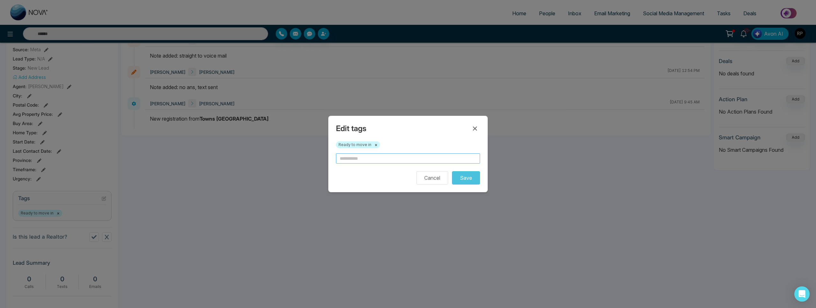
click at [362, 156] on input "text" at bounding box center [408, 159] width 144 height 10
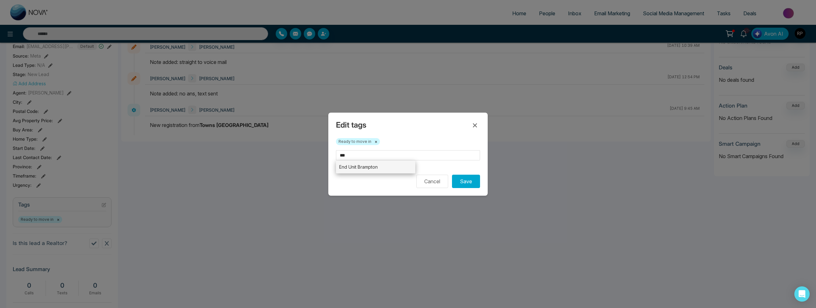
click at [359, 169] on li "End Unit Brampton" at bounding box center [375, 167] width 79 height 13
type input "**********"
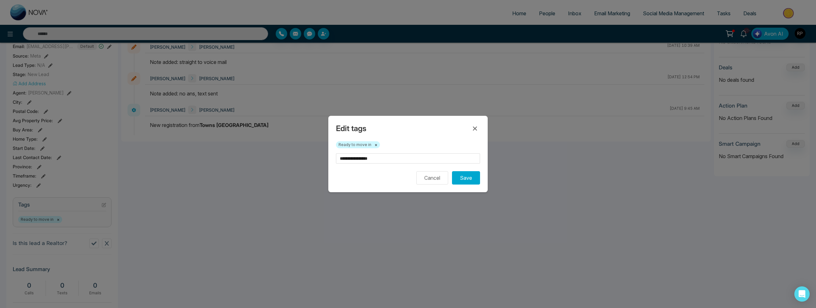
click at [374, 146] on button "×" at bounding box center [375, 145] width 3 height 6
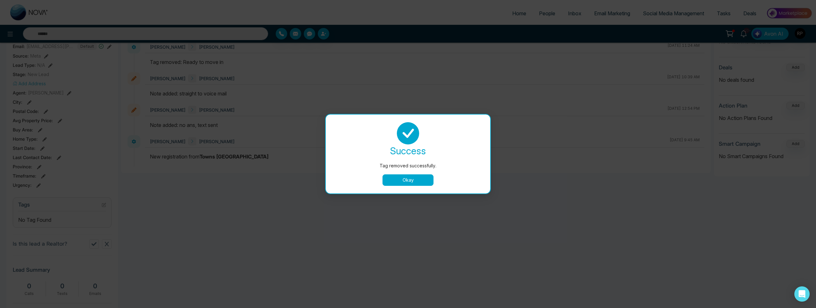
drag, startPoint x: 407, startPoint y: 180, endPoint x: 424, endPoint y: 179, distance: 17.2
click at [407, 180] on button "Okay" at bounding box center [407, 180] width 51 height 11
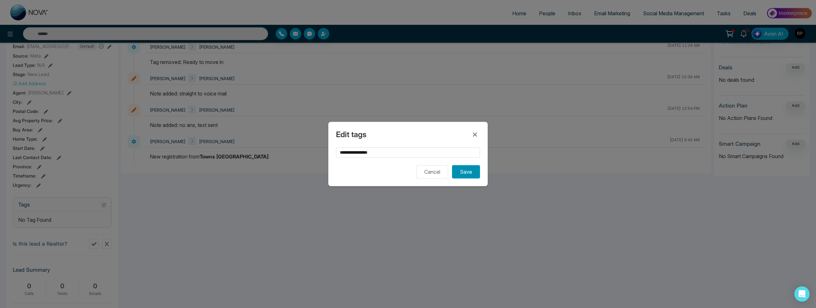
click at [465, 175] on button "Save" at bounding box center [466, 171] width 28 height 13
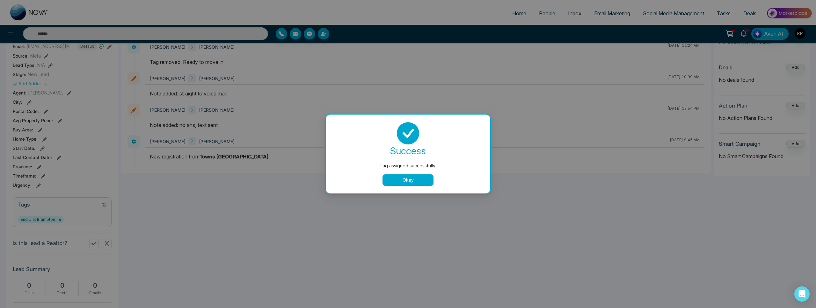
click at [422, 182] on button "Okay" at bounding box center [407, 180] width 51 height 11
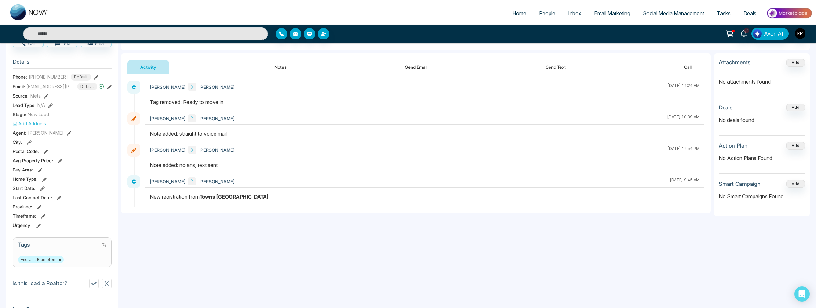
scroll to position [0, 0]
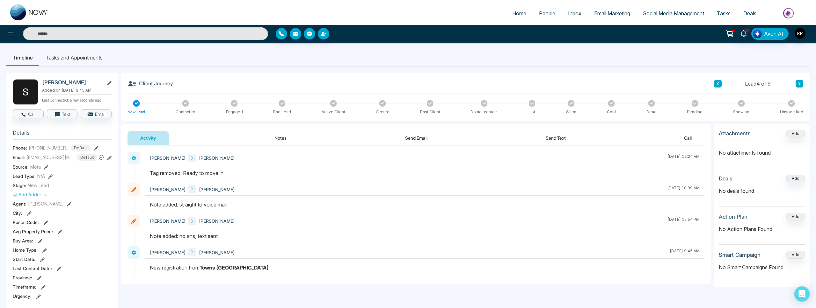
click at [801, 81] on button at bounding box center [799, 84] width 8 height 8
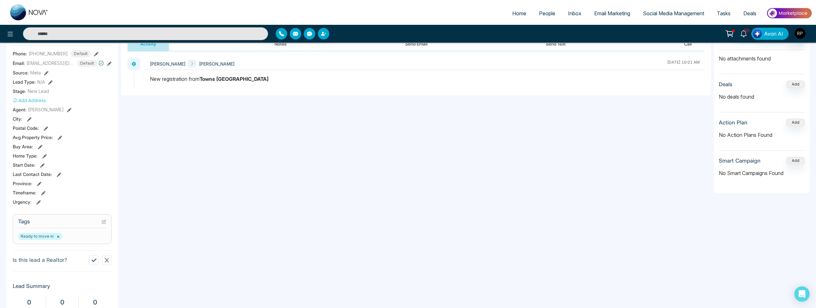
scroll to position [96, 0]
click at [104, 221] on icon at bounding box center [104, 221] width 4 height 4
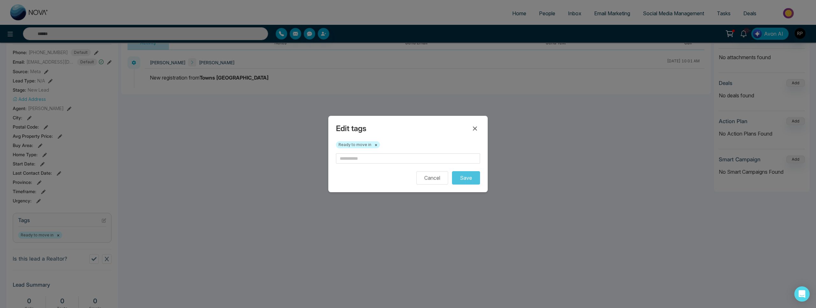
click at [374, 145] on button "×" at bounding box center [375, 145] width 3 height 6
click at [372, 161] on input "text" at bounding box center [408, 159] width 144 height 10
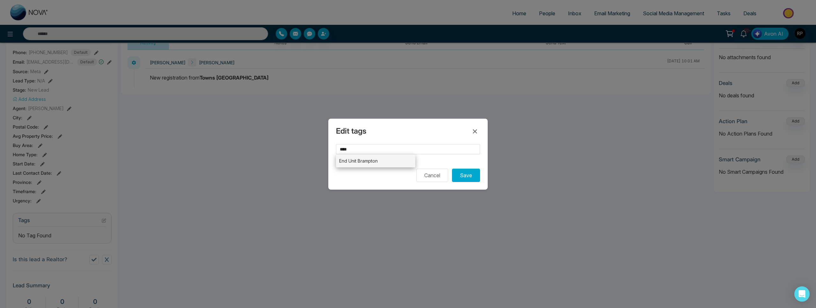
click at [361, 162] on li "End Unit Brampton" at bounding box center [375, 161] width 79 height 13
type input "**********"
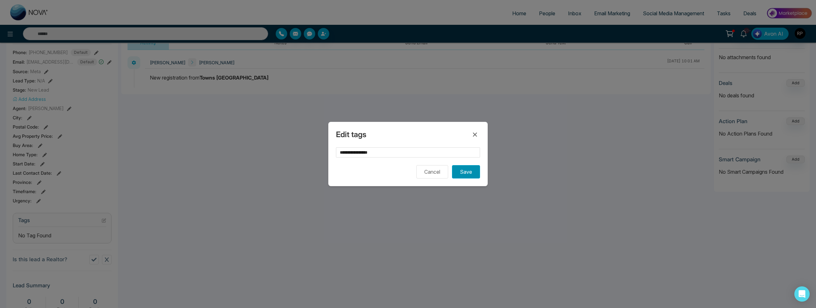
click at [475, 174] on button "Save" at bounding box center [466, 171] width 28 height 13
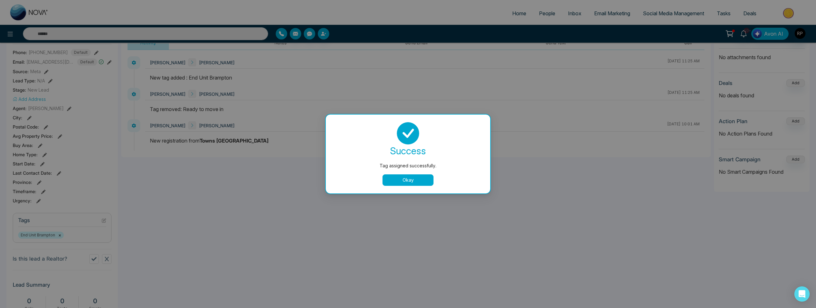
click at [408, 181] on button "Okay" at bounding box center [407, 180] width 51 height 11
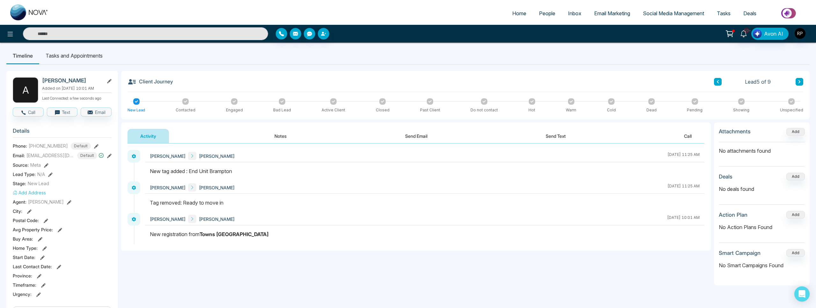
scroll to position [0, 0]
